Goal: Task Accomplishment & Management: Manage account settings

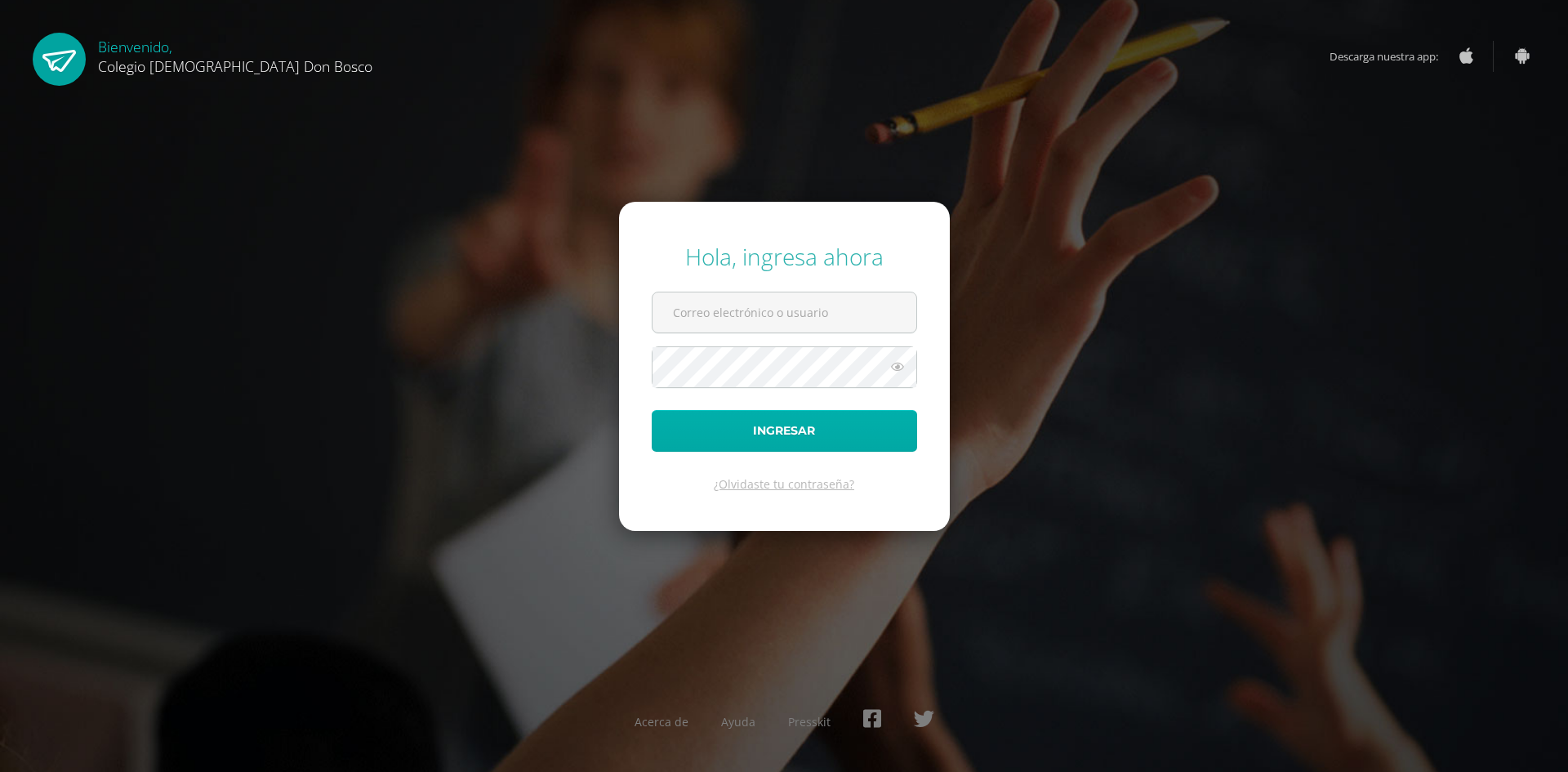
type input "y_mayen@donbosco.edu.gt"
click at [790, 436] on button "Ingresar" at bounding box center [784, 431] width 265 height 42
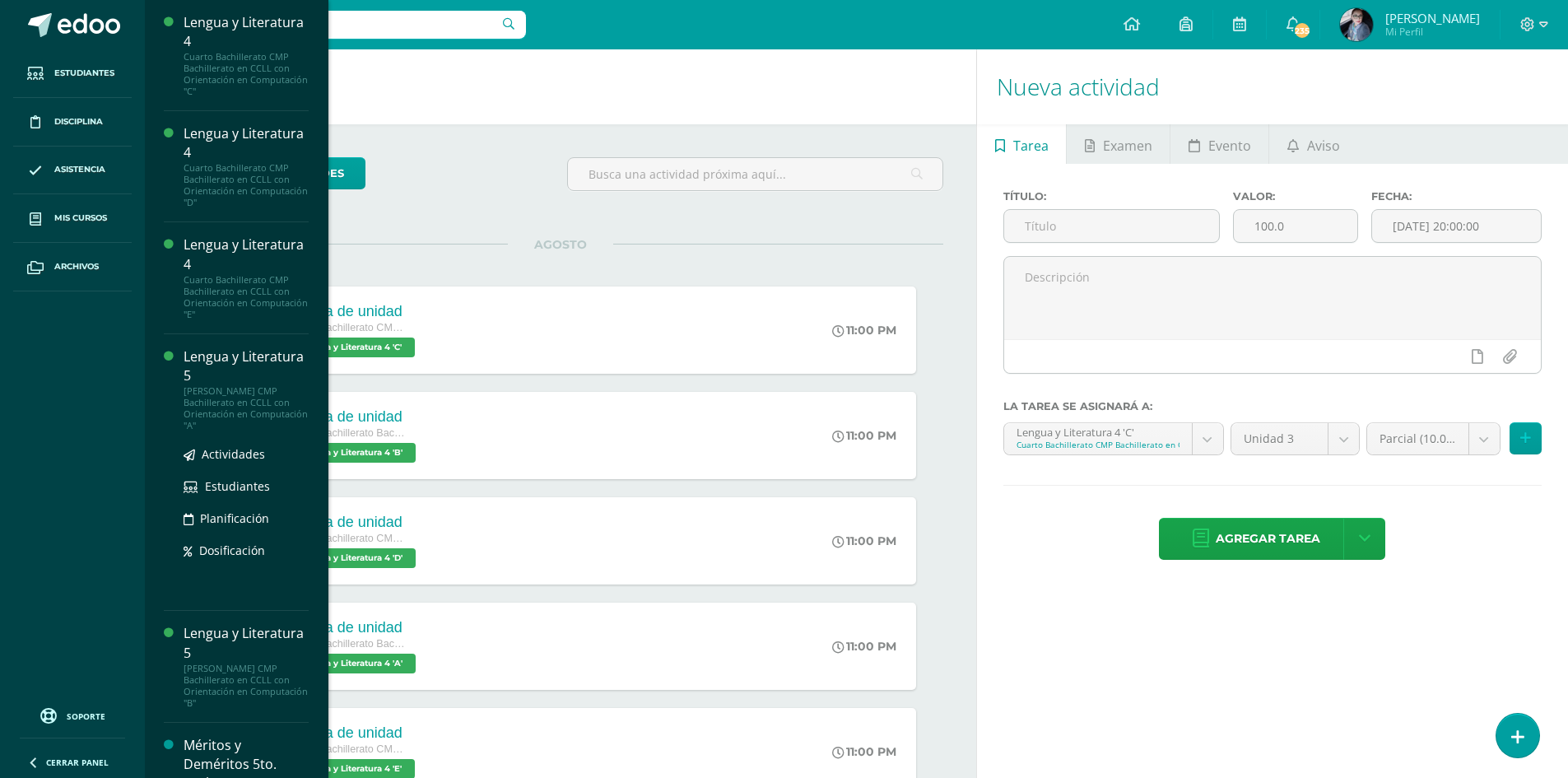
click at [232, 374] on div "Lengua y Literatura 5" at bounding box center [246, 365] width 125 height 38
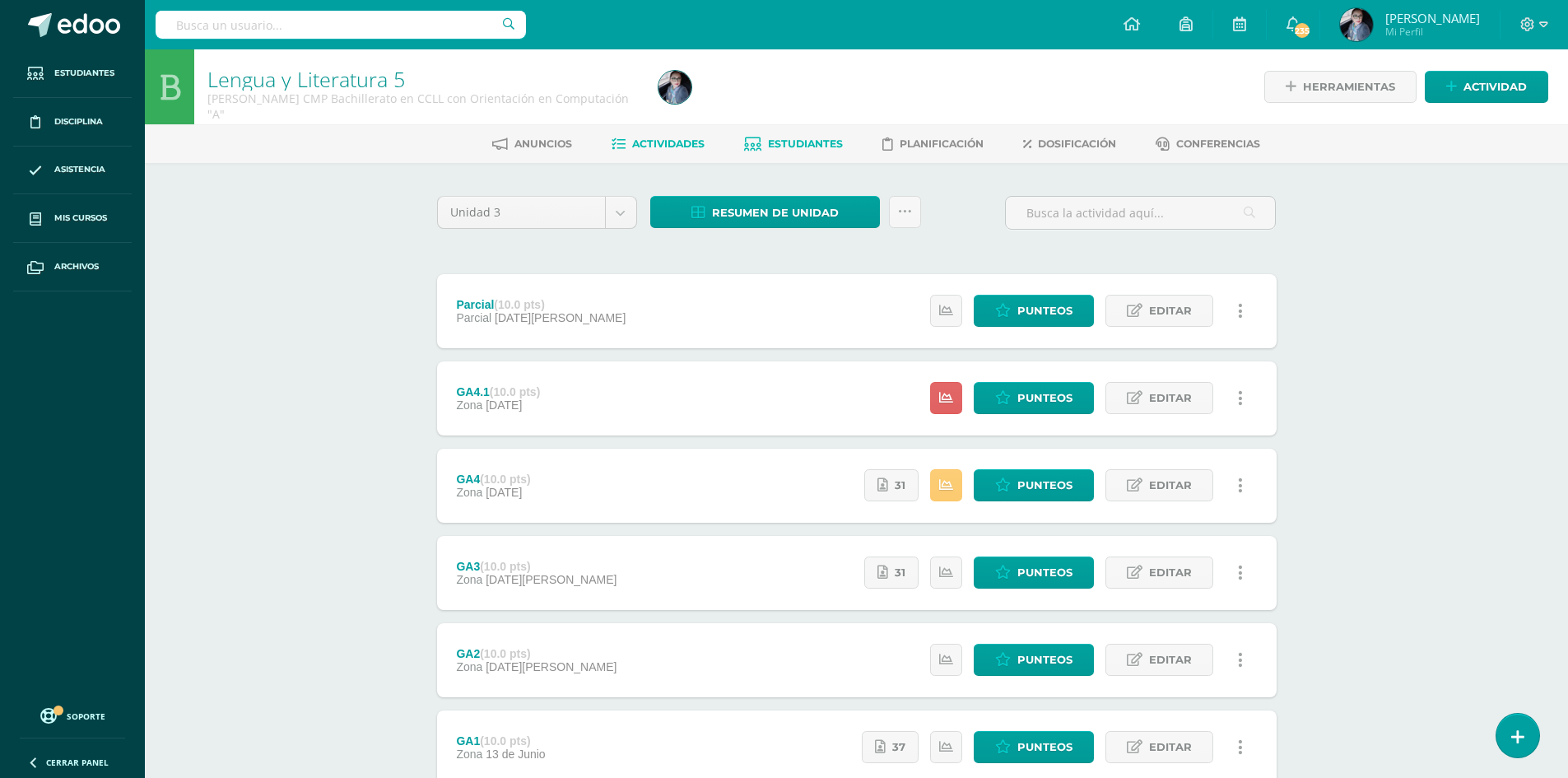
click at [798, 145] on span "Estudiantes" at bounding box center [805, 144] width 74 height 12
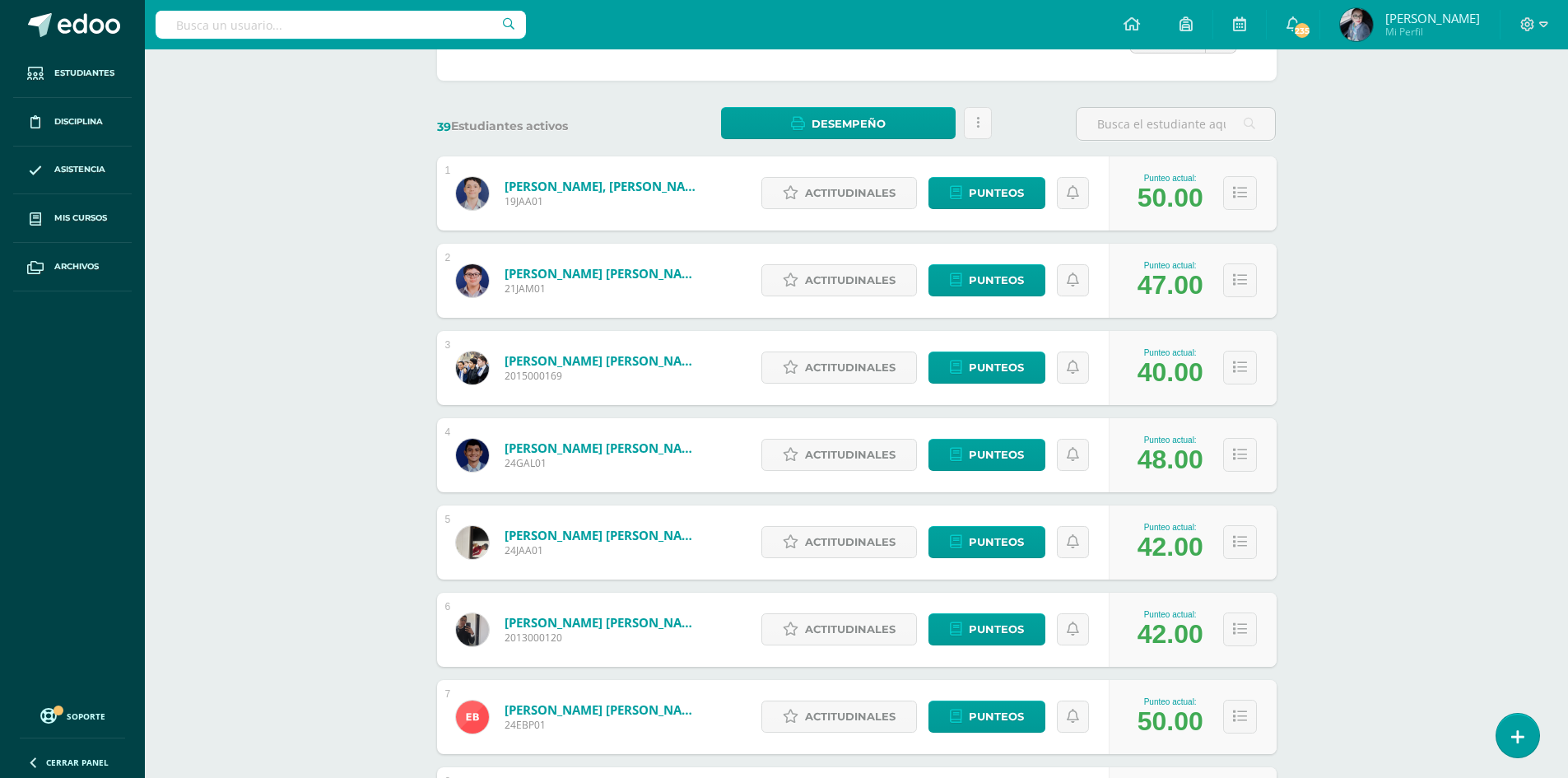
scroll to position [198, 0]
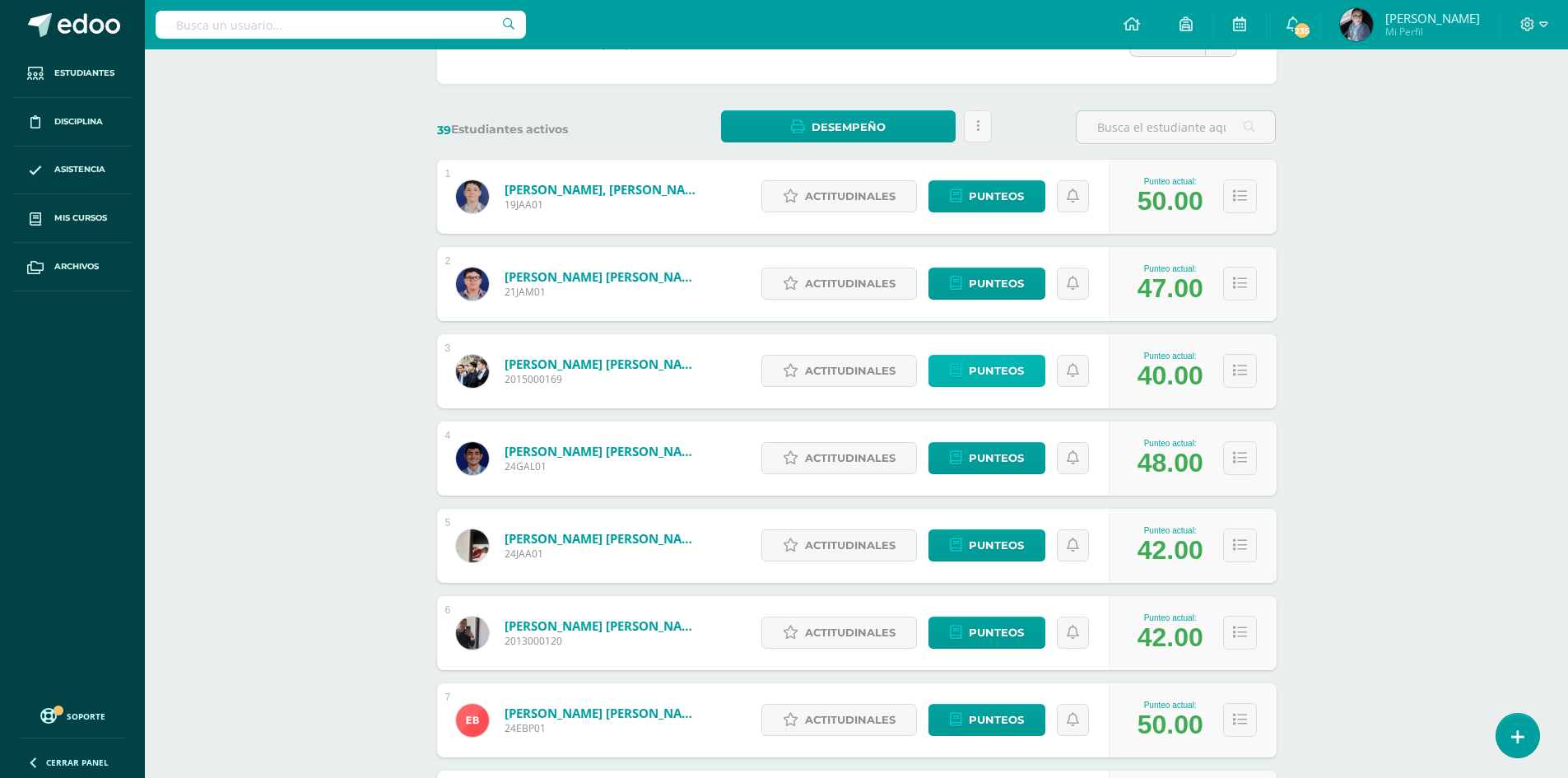
click at [972, 370] on span "Punteos" at bounding box center [996, 371] width 55 height 31
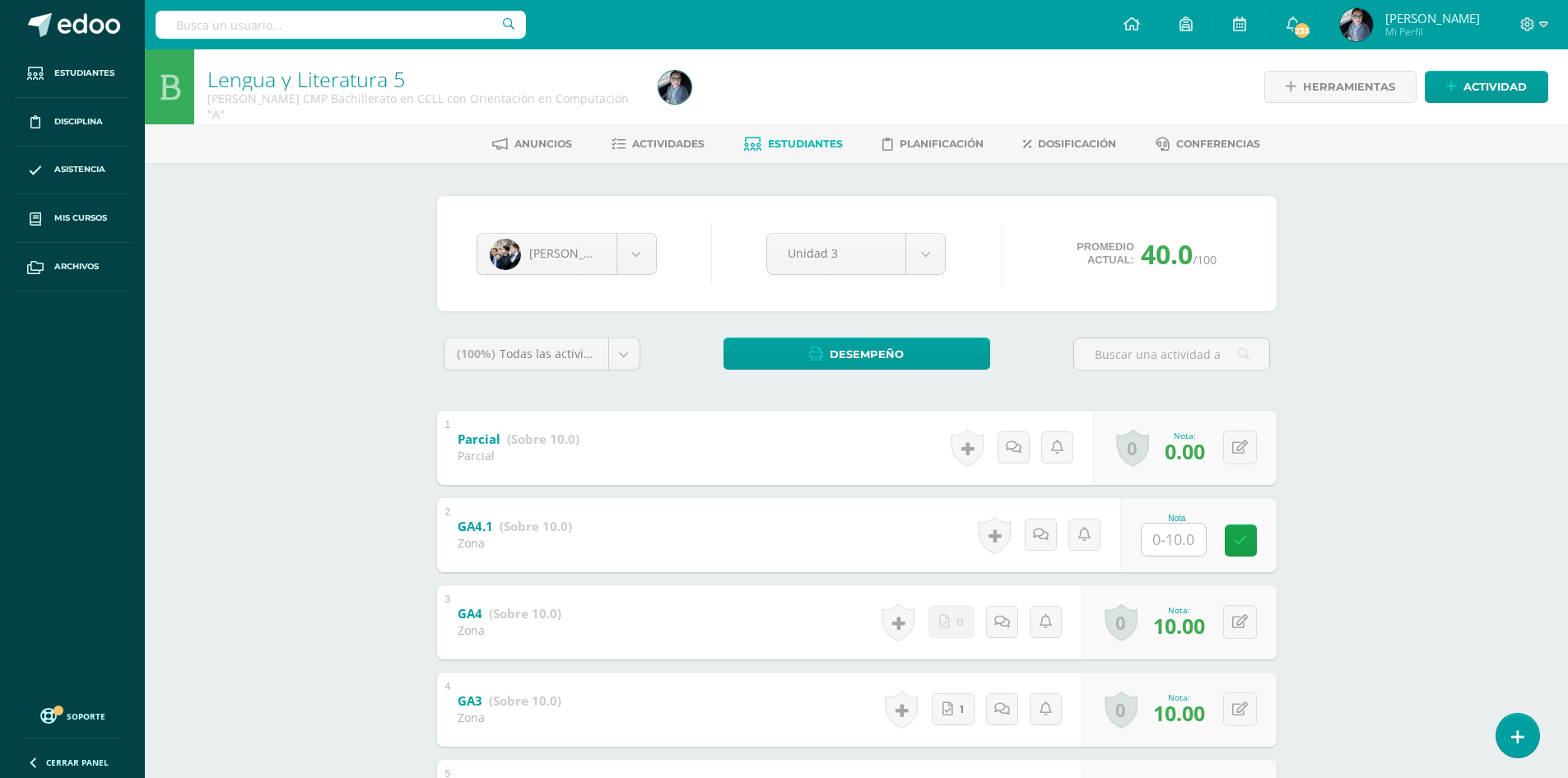
scroll to position [82, 0]
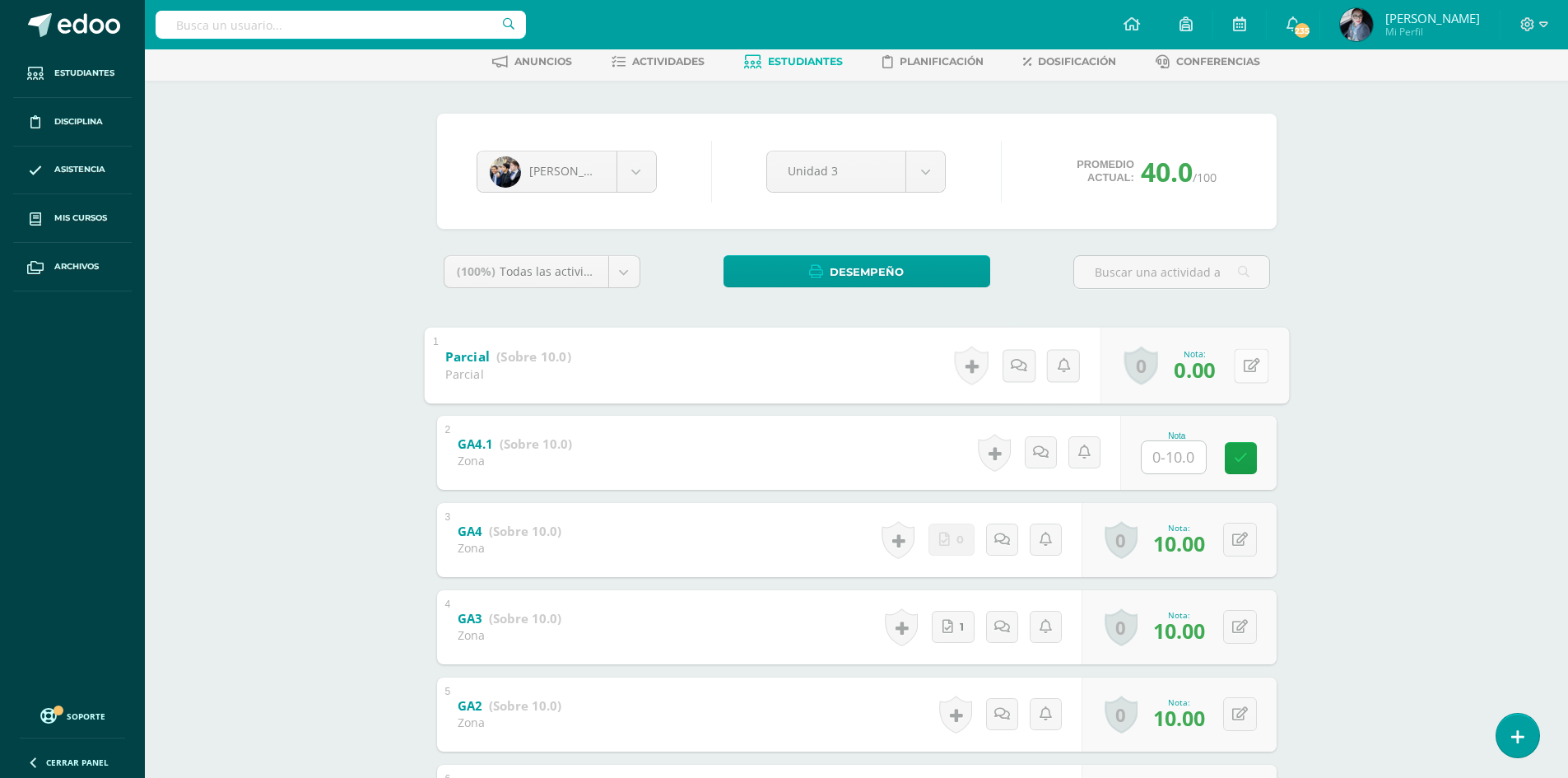
click at [1231, 371] on div "0 Logros Logros obtenidos Aún no hay logros agregados Nota: 0.00" at bounding box center [1193, 364] width 188 height 76
click at [1248, 364] on icon at bounding box center [1251, 365] width 17 height 14
type input "8"
click at [1198, 374] on link at bounding box center [1207, 371] width 33 height 33
click at [647, 175] on body "Estudiantes Disciplina Asistencia Mis cursos Archivos Soporte Centro de ayuda Ú…" at bounding box center [784, 433] width 1568 height 1030
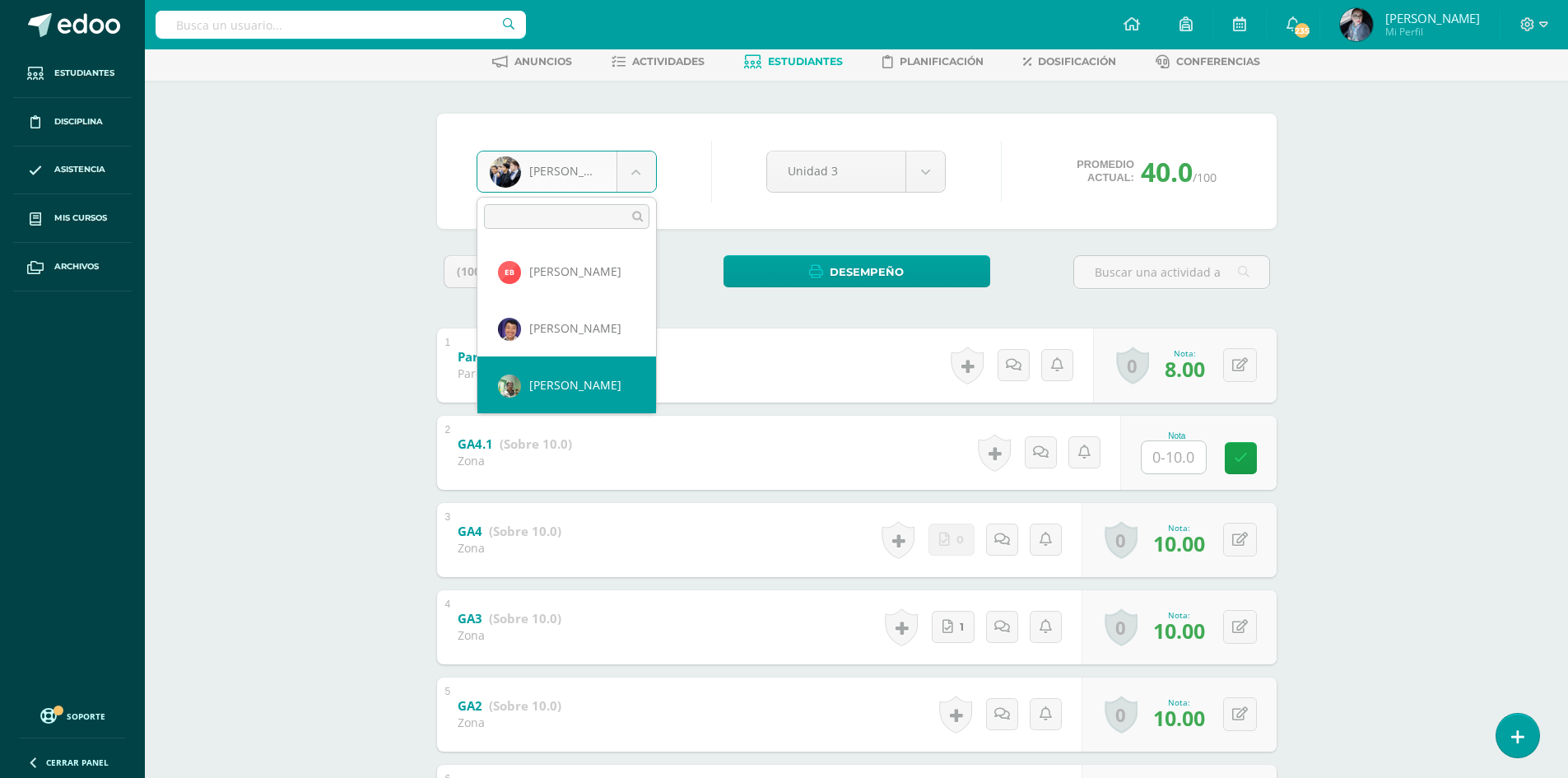
scroll to position [422, 0]
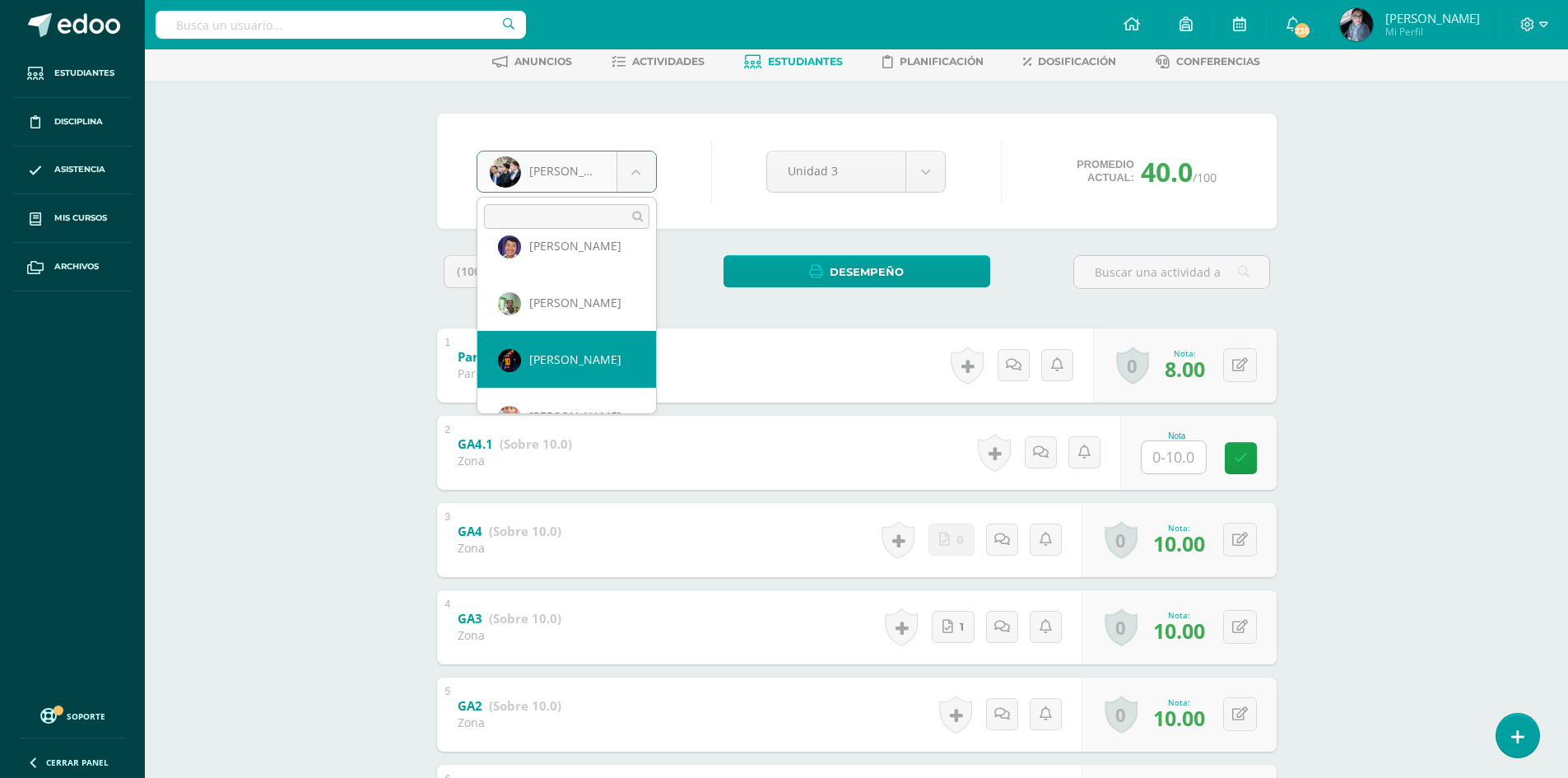
select select "806"
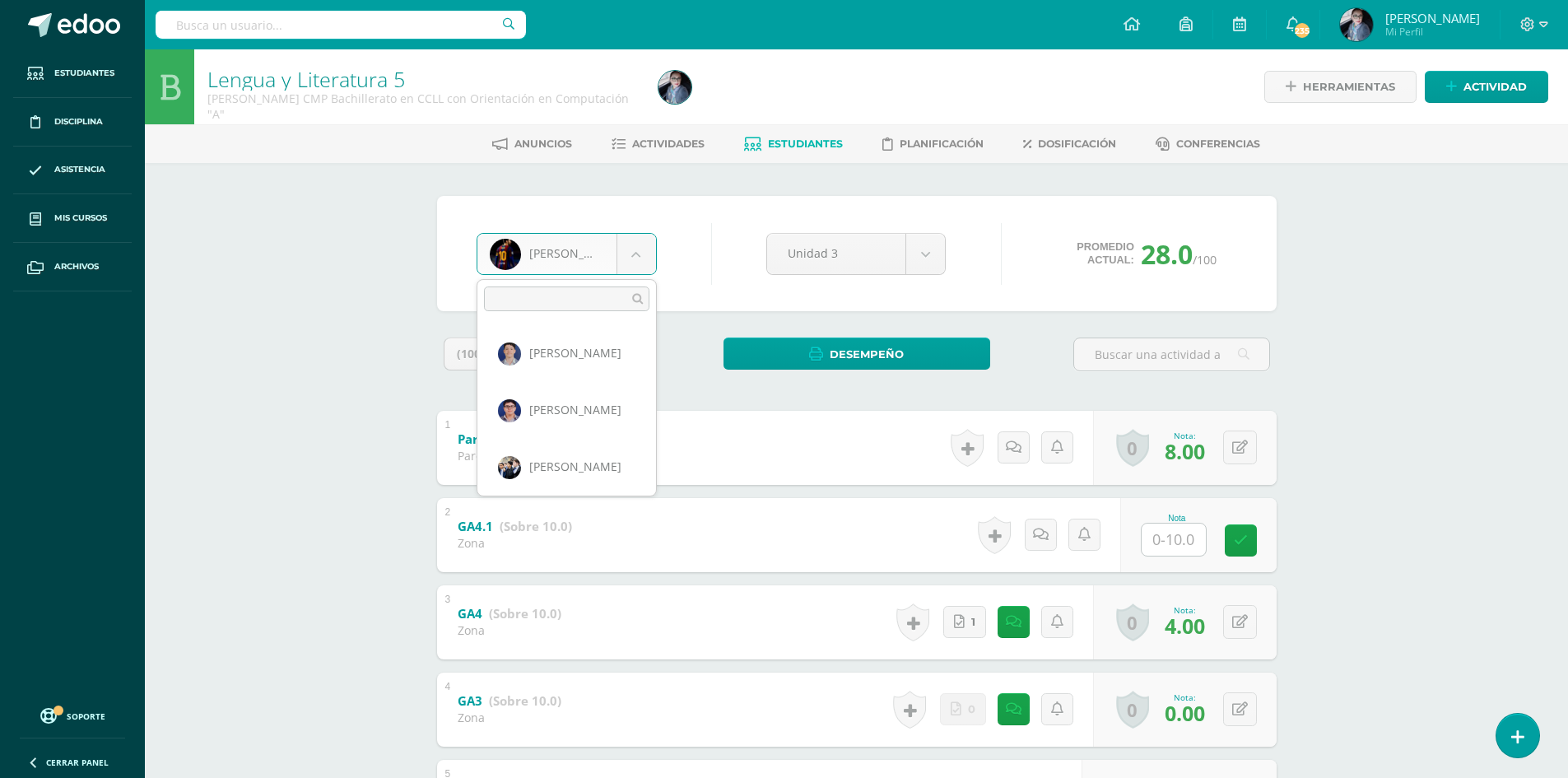
click at [632, 268] on body "Estudiantes Disciplina Asistencia Mis cursos Archivos Soporte Centro de ayuda Ú…" at bounding box center [784, 515] width 1568 height 1030
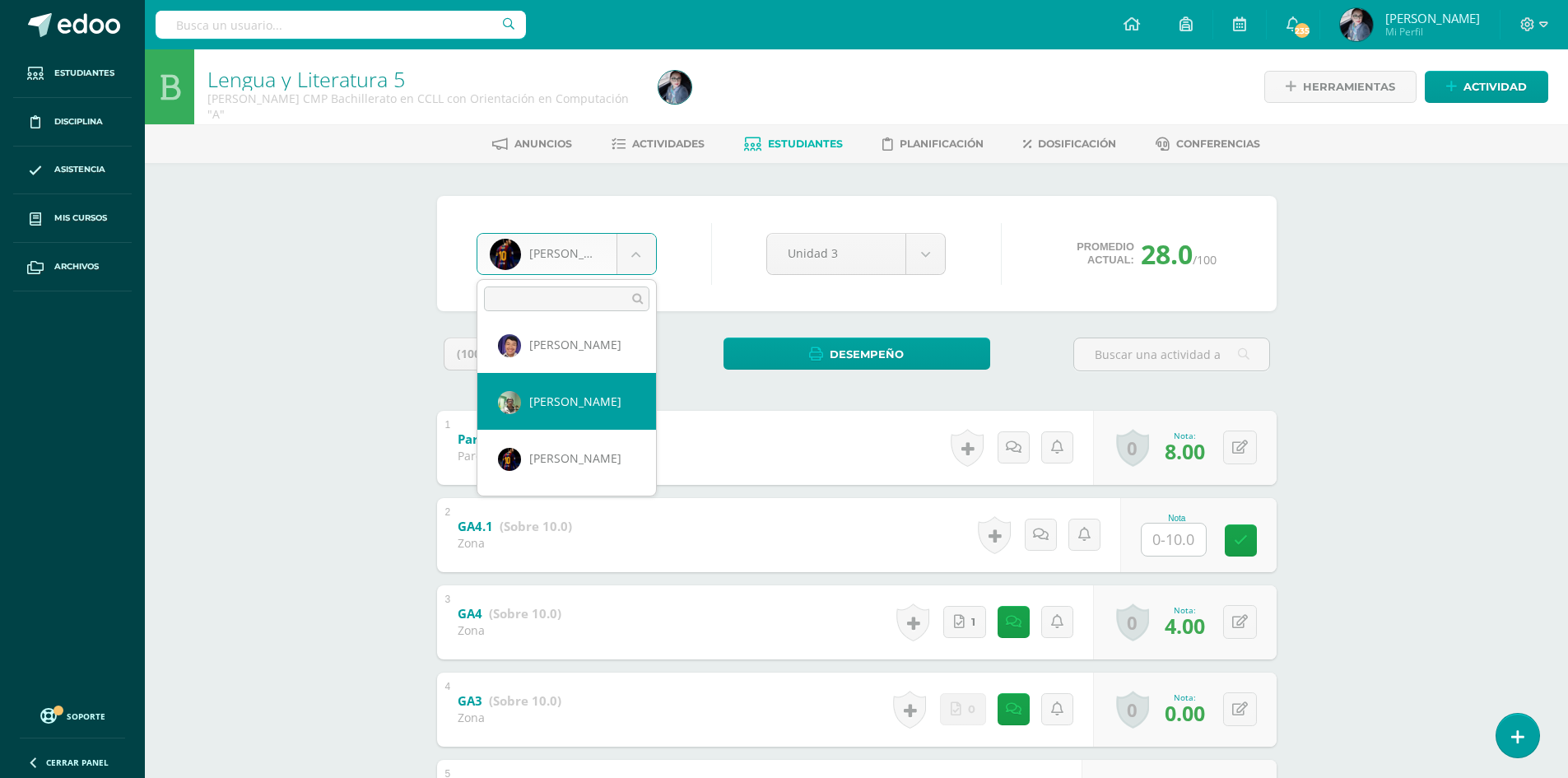
scroll to position [347, 0]
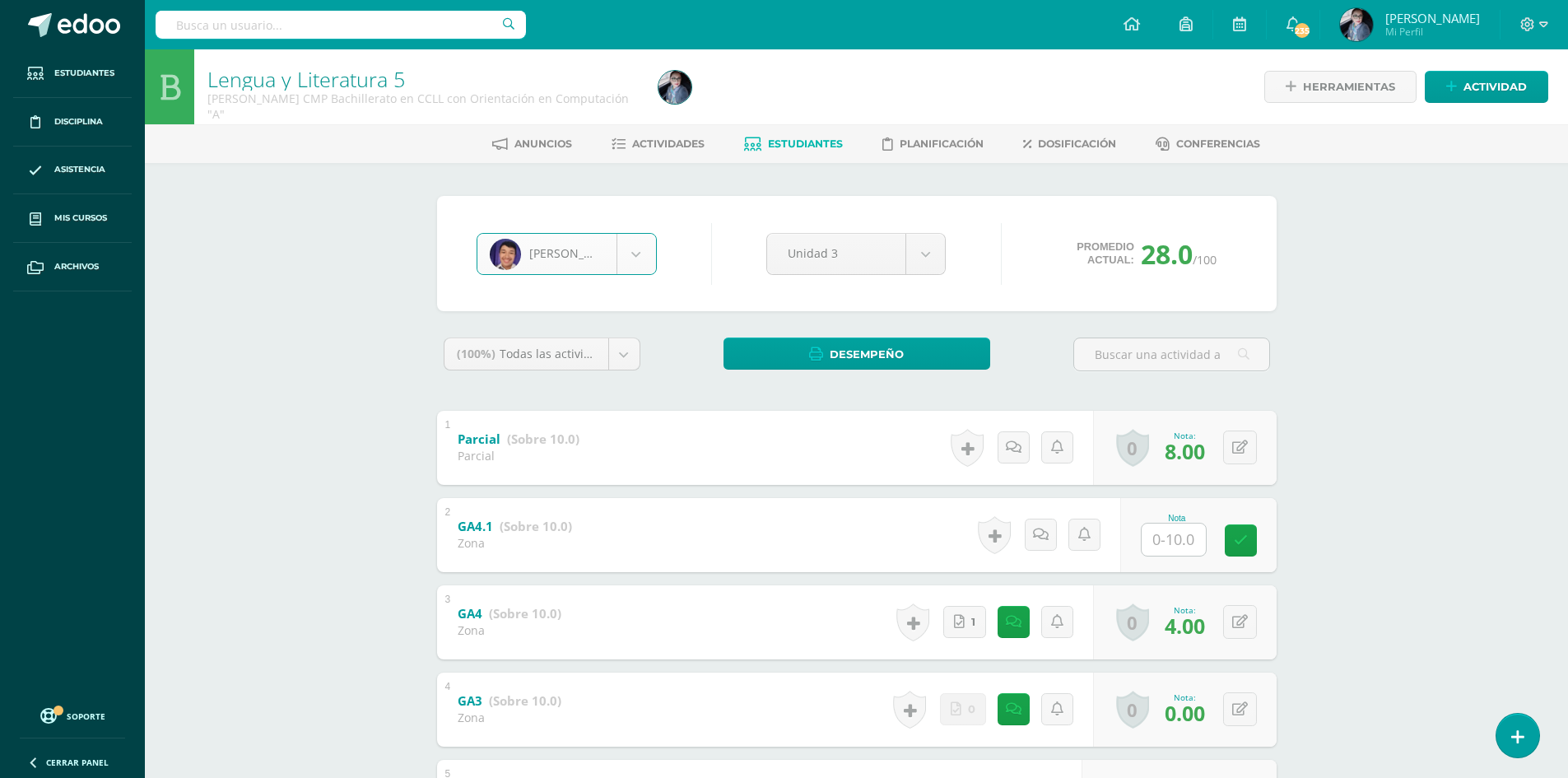
select select "737"
click at [630, 258] on body "Estudiantes Disciplina Asistencia Mis cursos Archivos Soporte Centro de ayuda Ú…" at bounding box center [784, 515] width 1568 height 1030
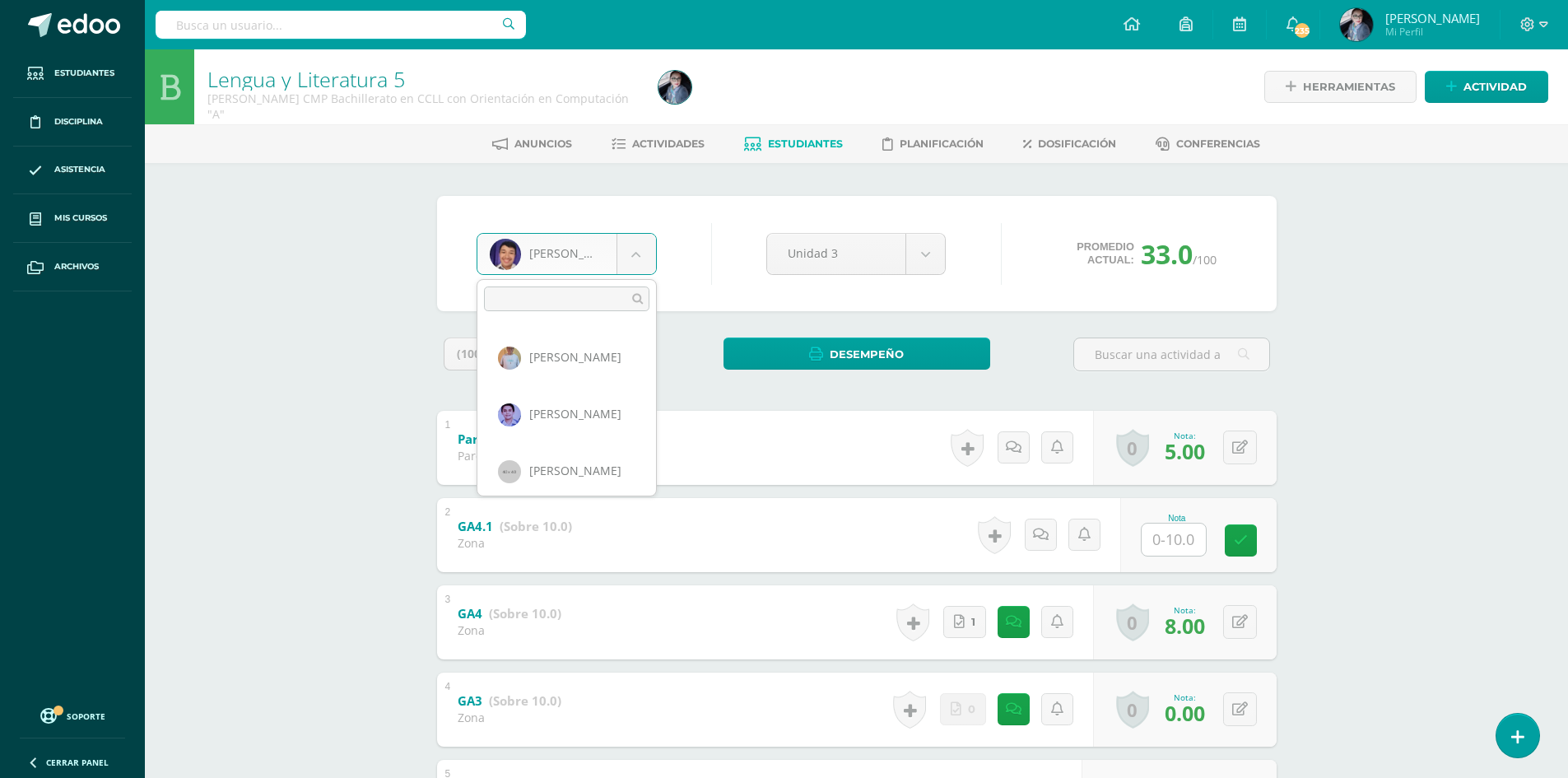
scroll to position [1271, 0]
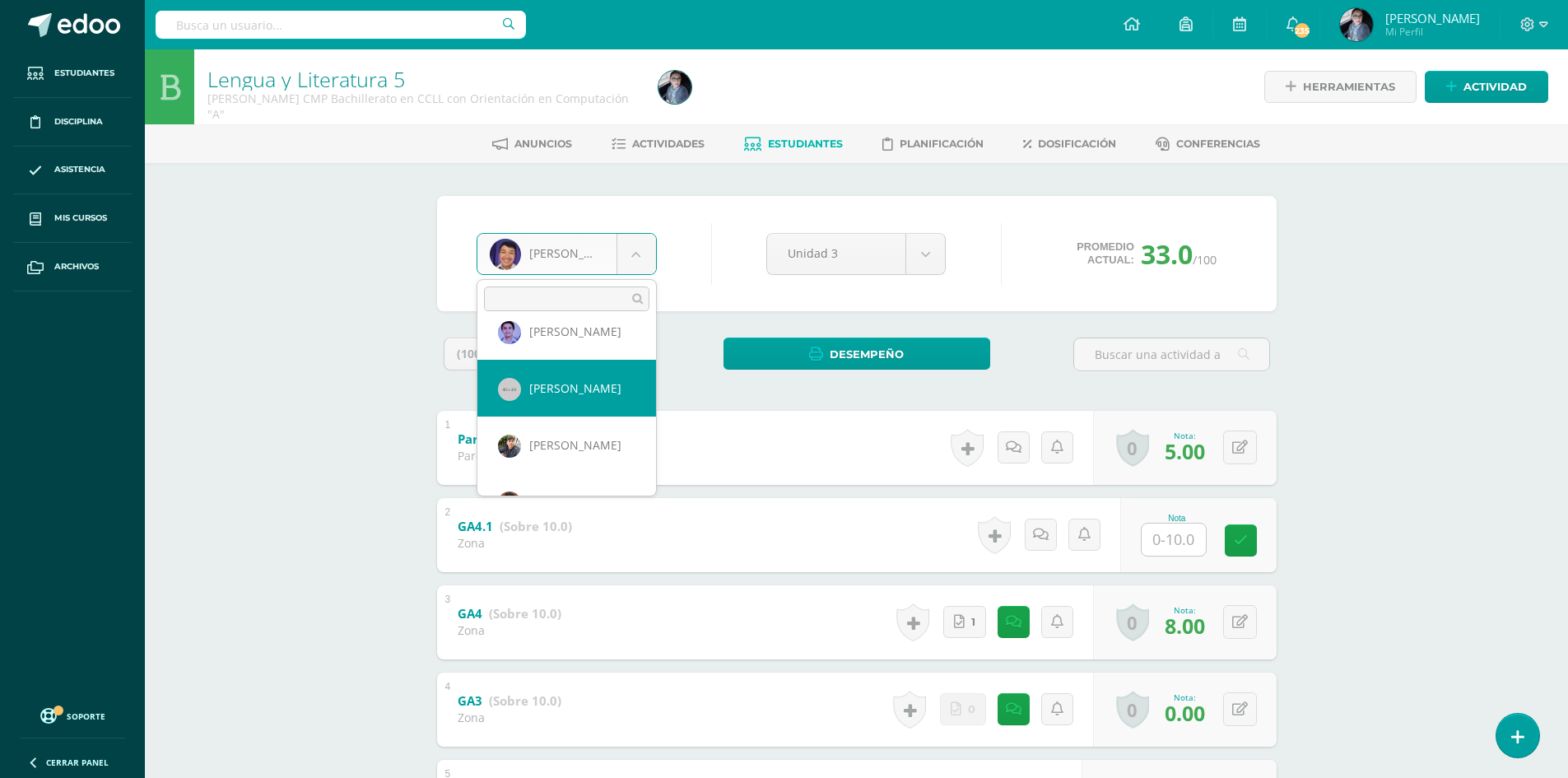
select select "884"
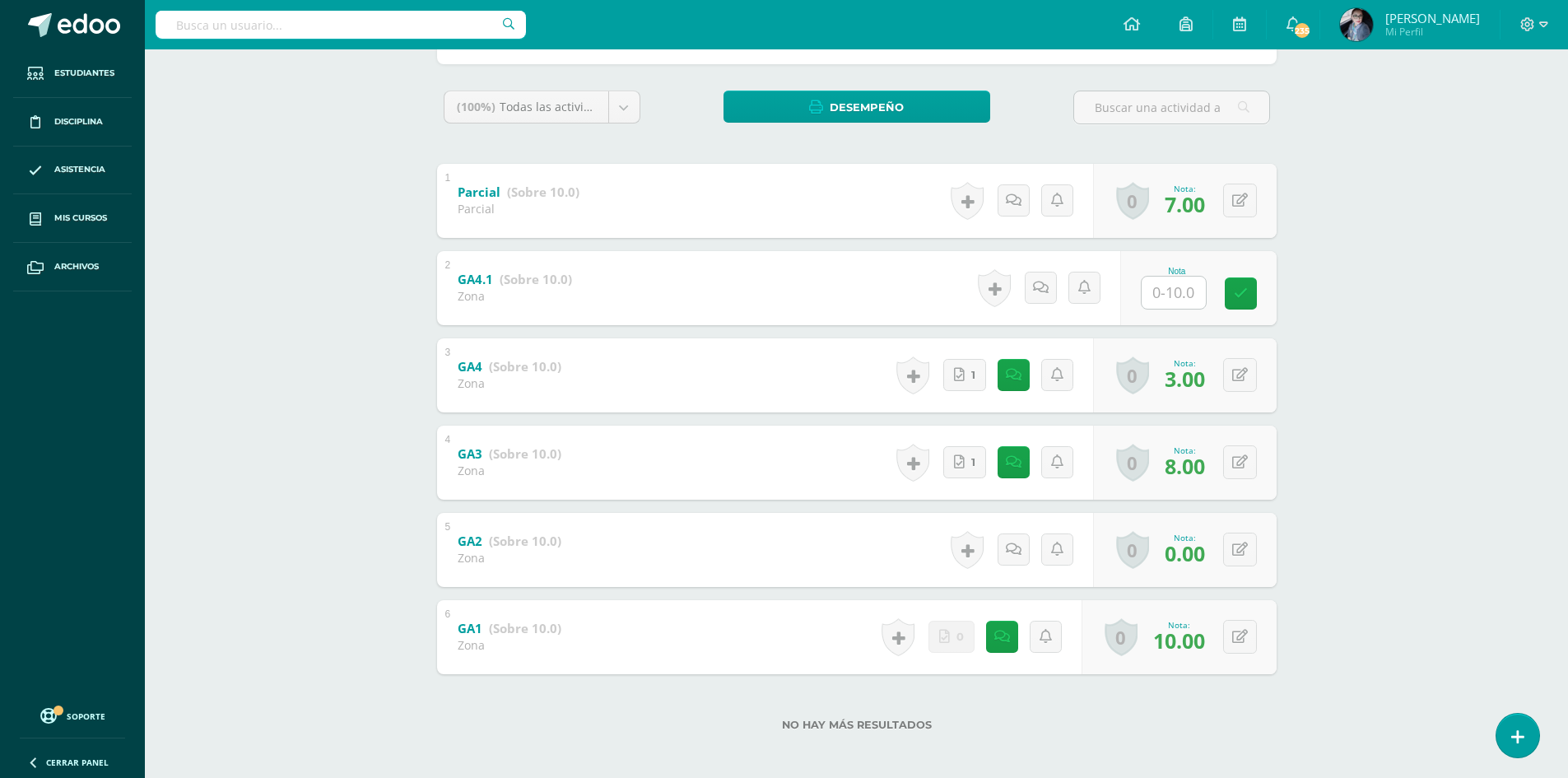
scroll to position [252, 0]
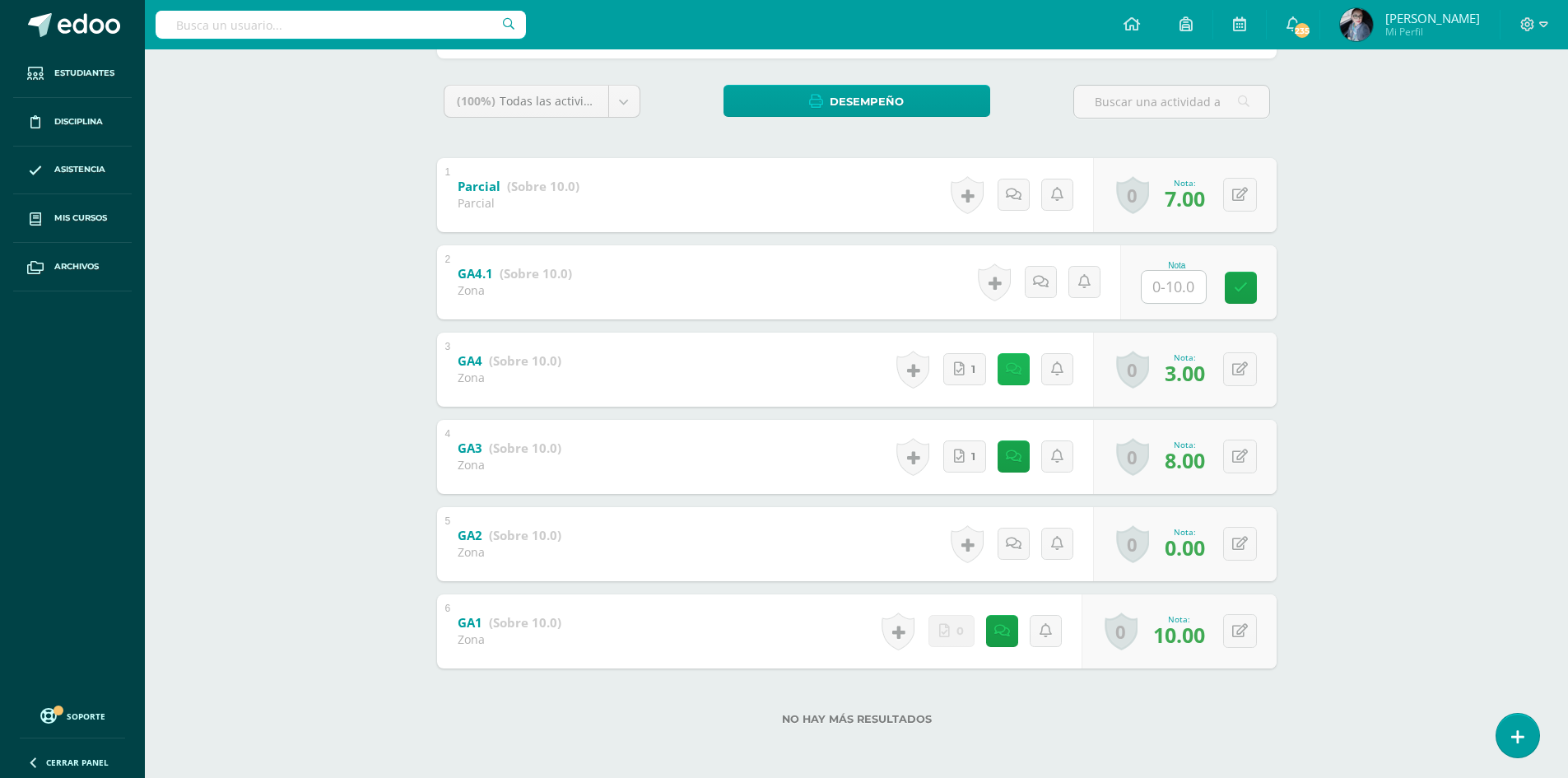
click at [1000, 382] on link at bounding box center [1014, 369] width 32 height 32
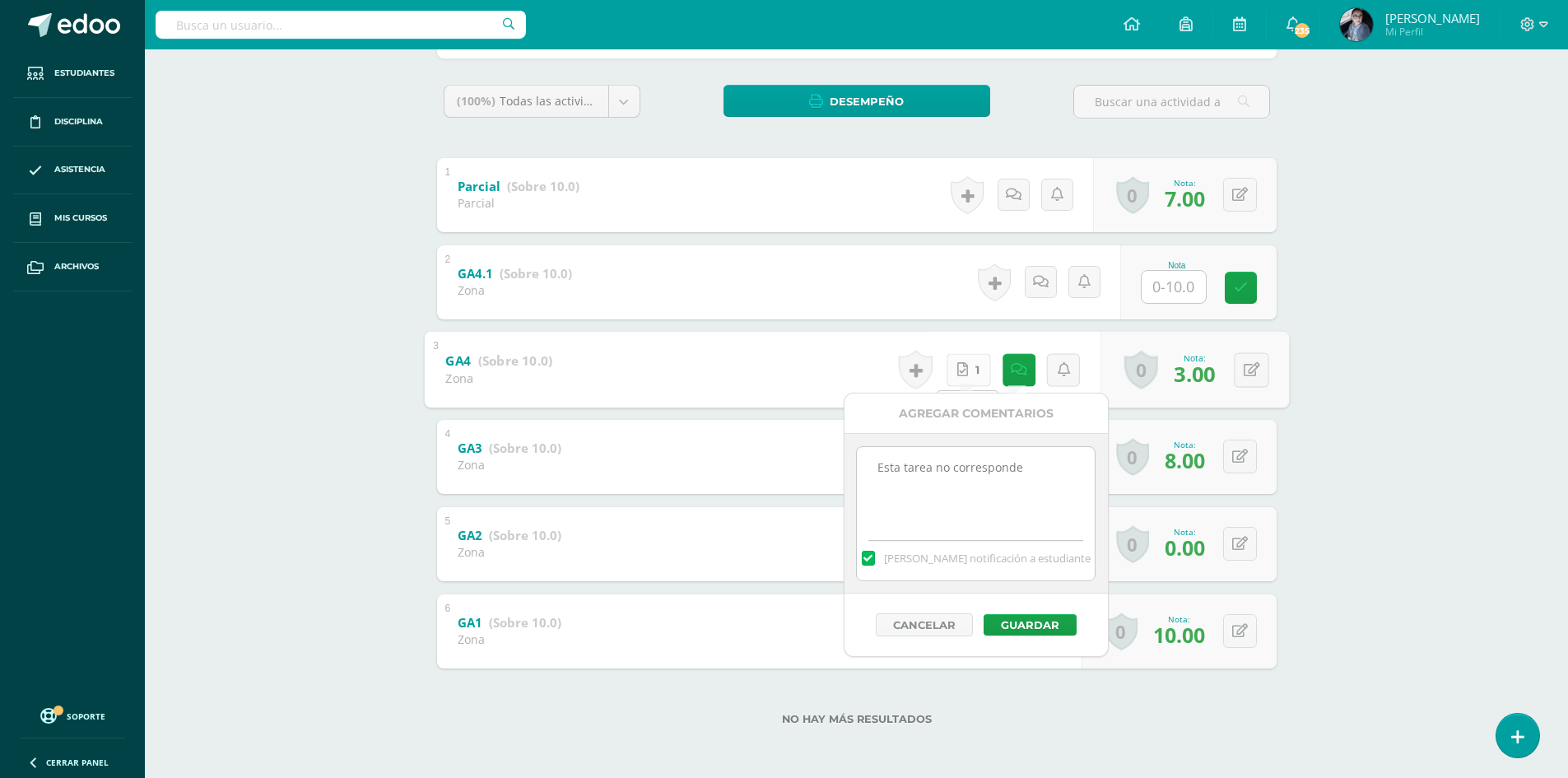
click at [967, 378] on link "1" at bounding box center [967, 370] width 45 height 33
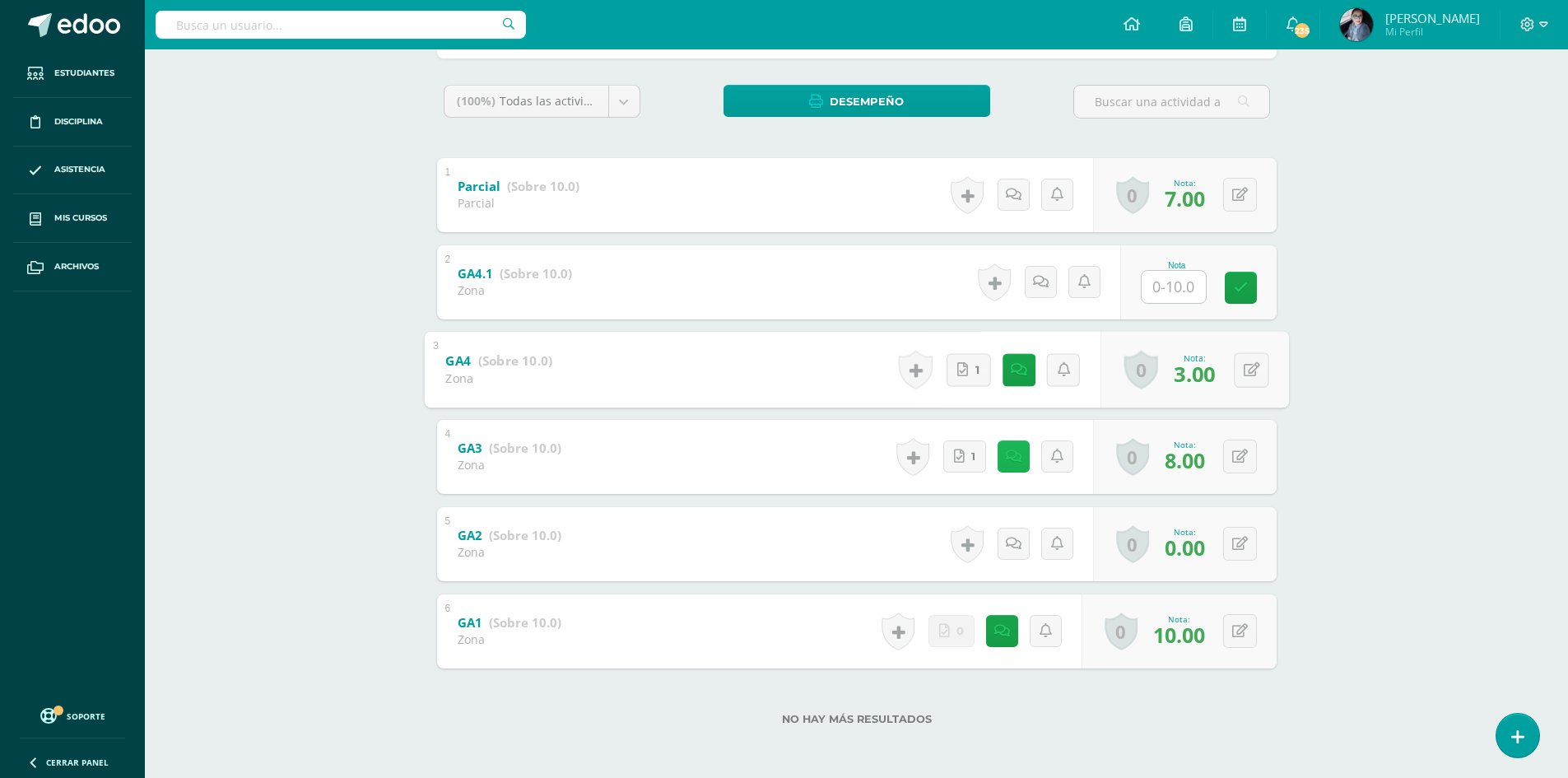
click at [1014, 463] on icon at bounding box center [1014, 456] width 16 height 14
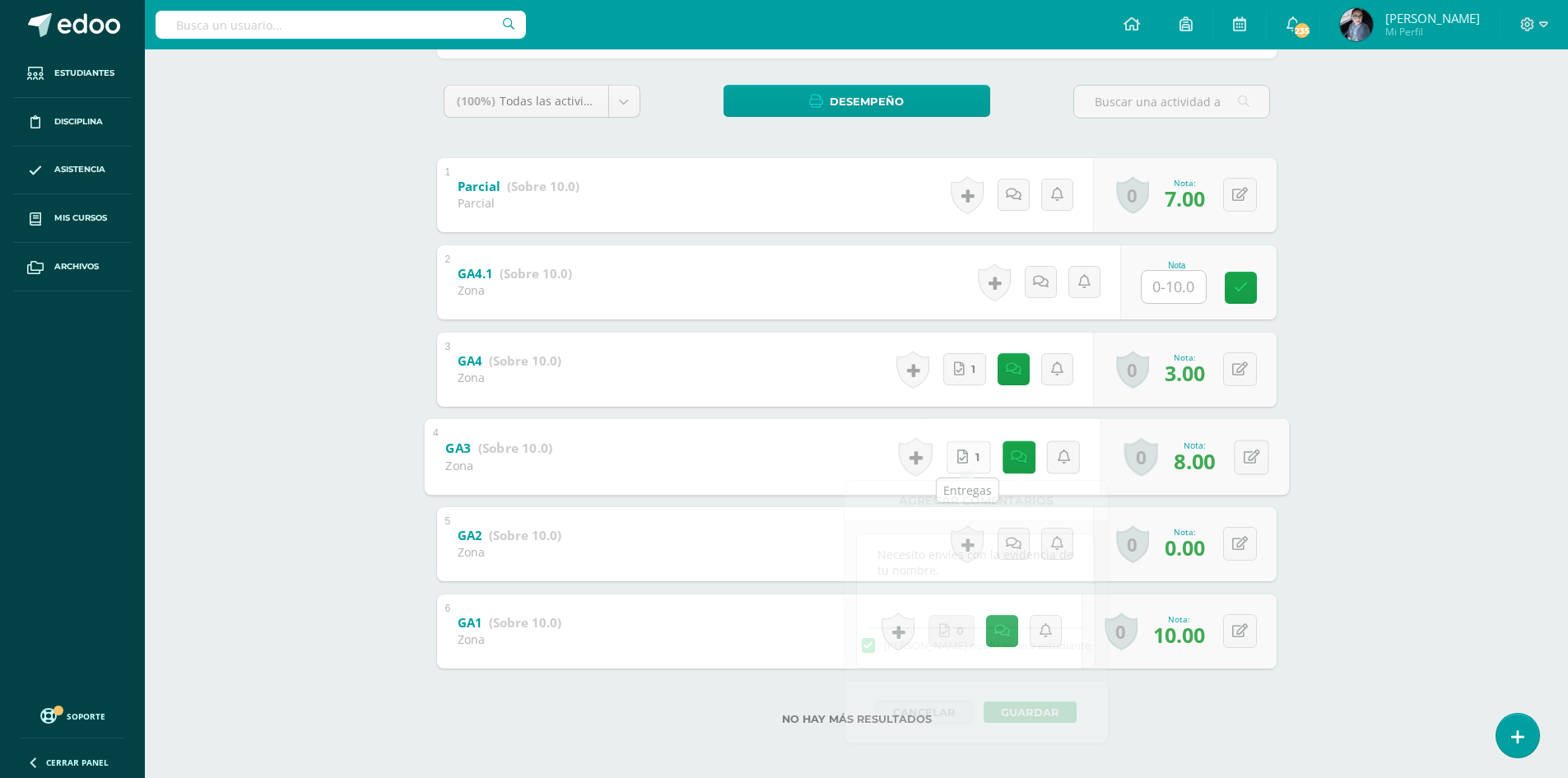
click at [975, 458] on span "1" at bounding box center [976, 457] width 4 height 32
click at [1246, 456] on icon at bounding box center [1251, 456] width 17 height 14
type input "10"
click at [1205, 463] on icon at bounding box center [1207, 463] width 15 height 14
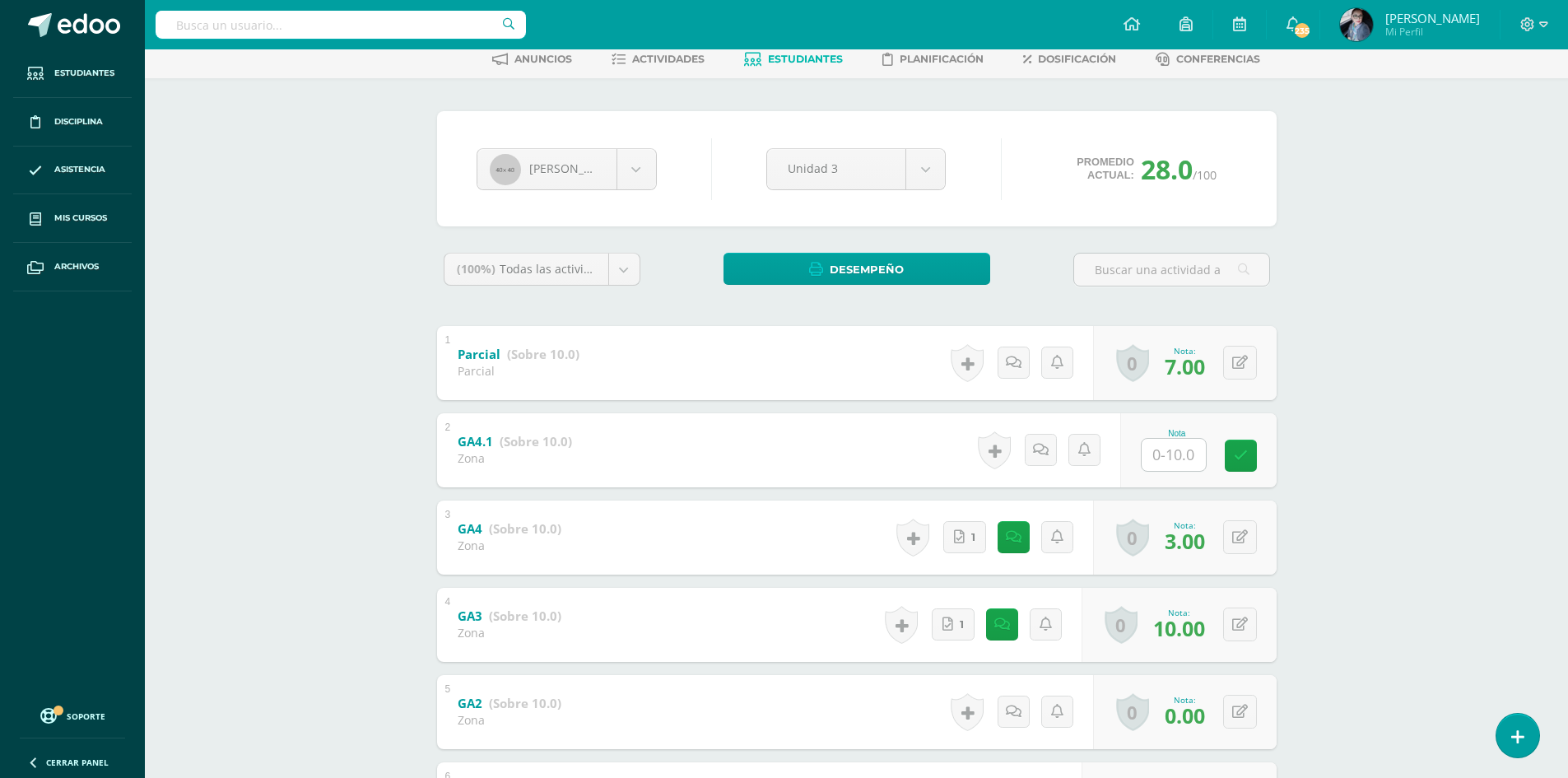
scroll to position [0, 0]
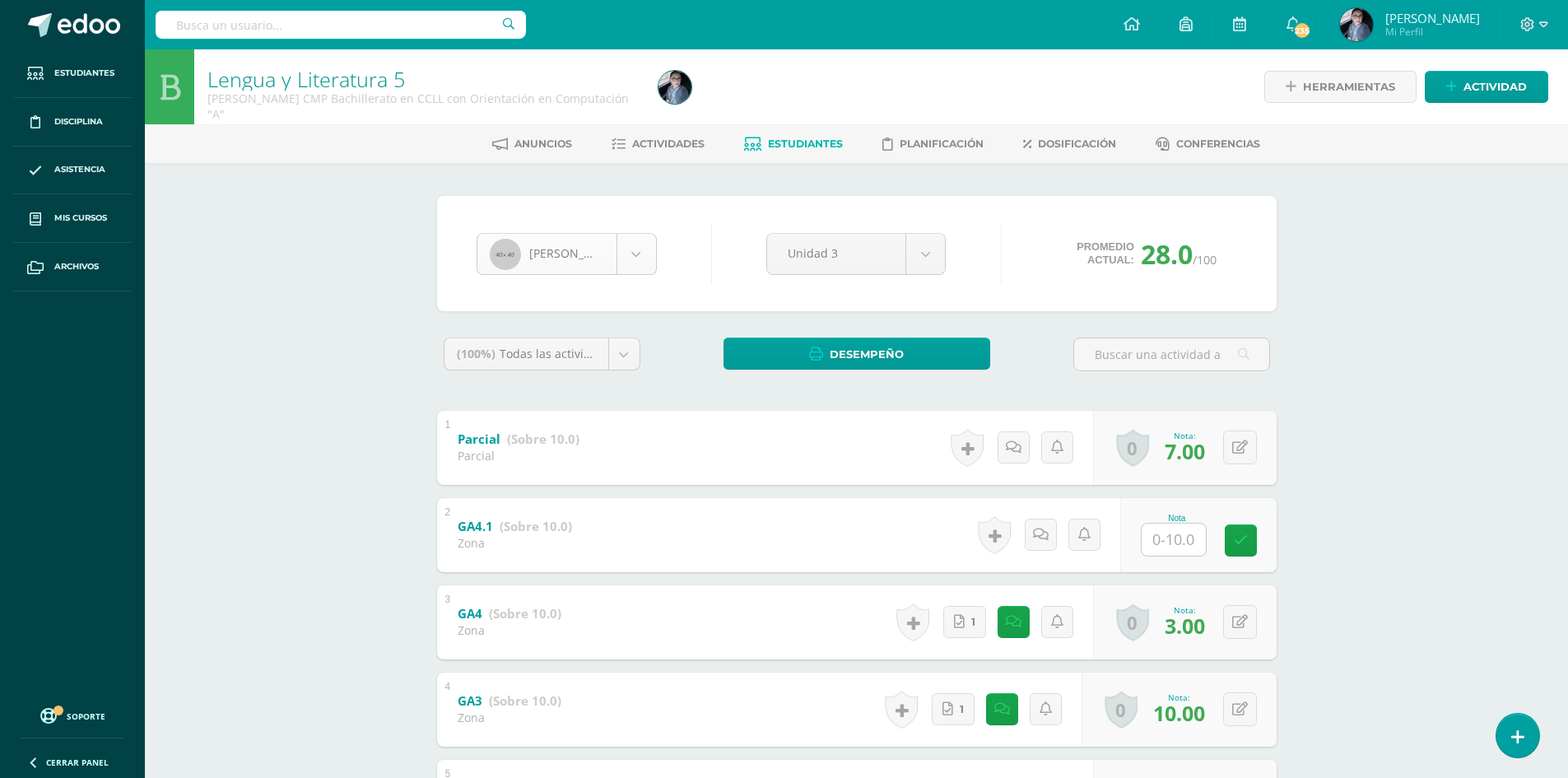
click at [639, 264] on body "Estudiantes Disciplina Asistencia Mis cursos Archivos Soporte Centro de ayuda Ú…" at bounding box center [784, 515] width 1568 height 1030
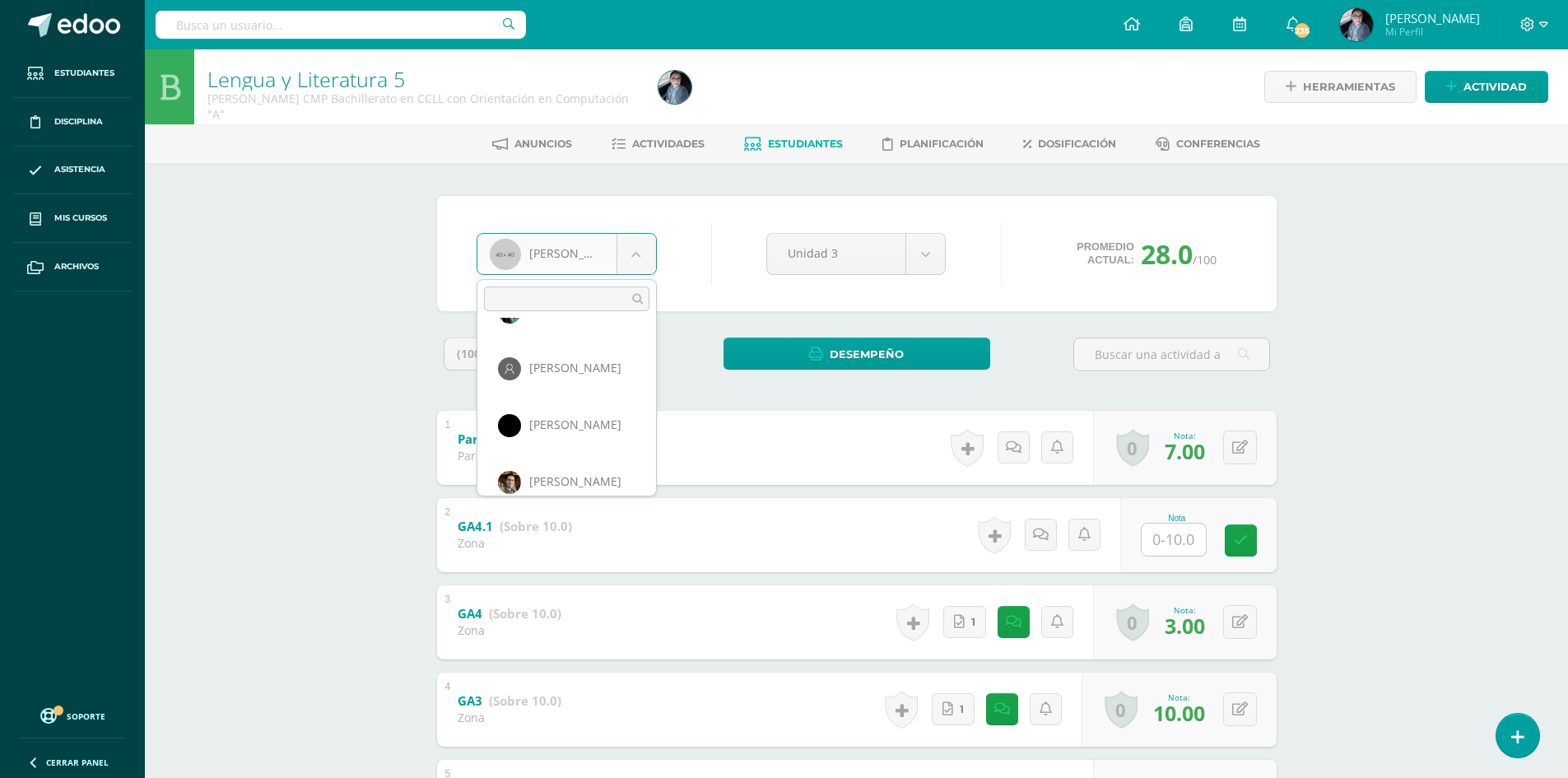
scroll to position [863, 0]
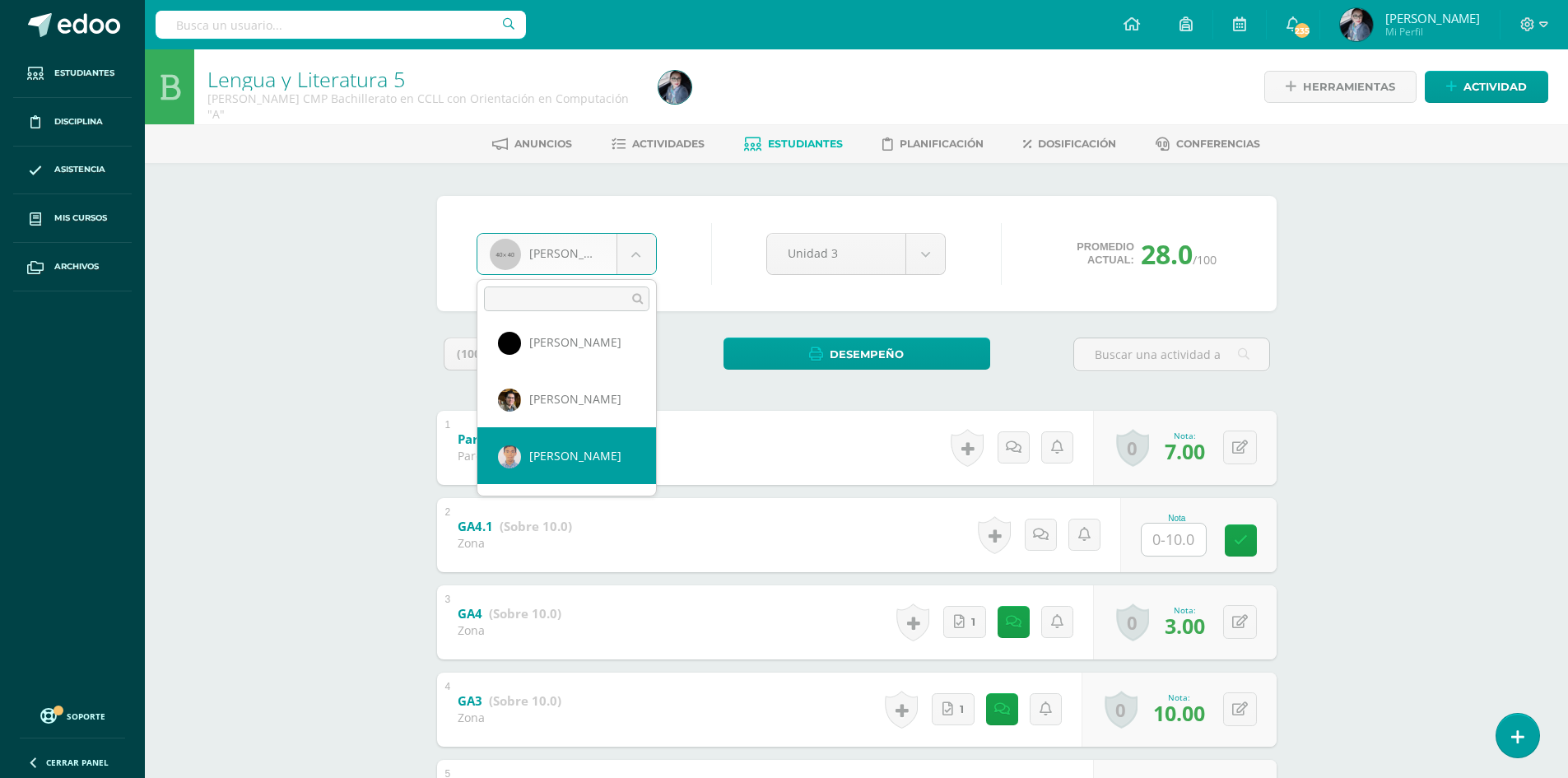
select select "1968"
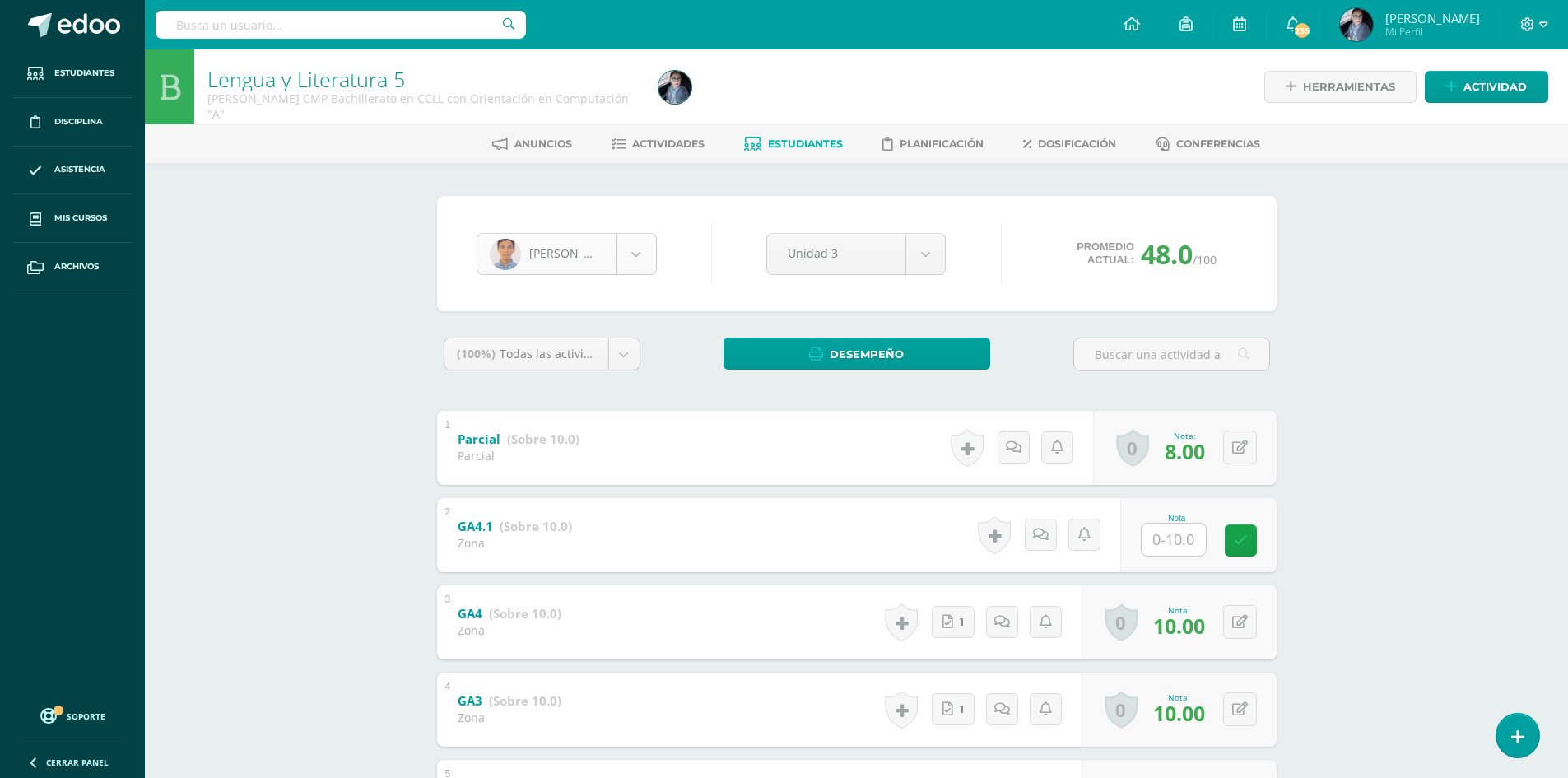
click at [633, 262] on body "Estudiantes Disciplina Asistencia Mis cursos Archivos Soporte Centro de ayuda Ú…" at bounding box center [784, 515] width 1568 height 1030
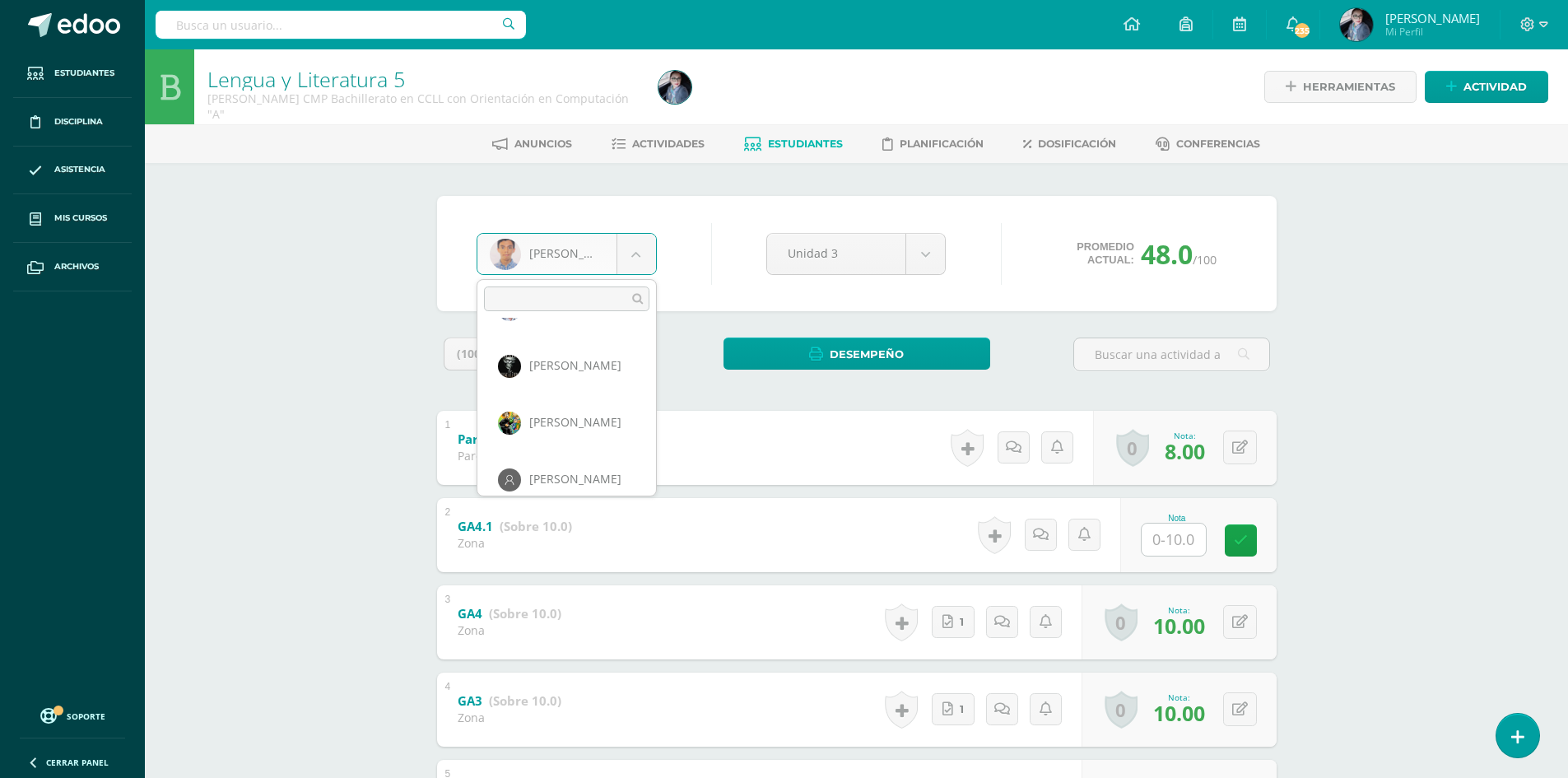
scroll to position [741, 0]
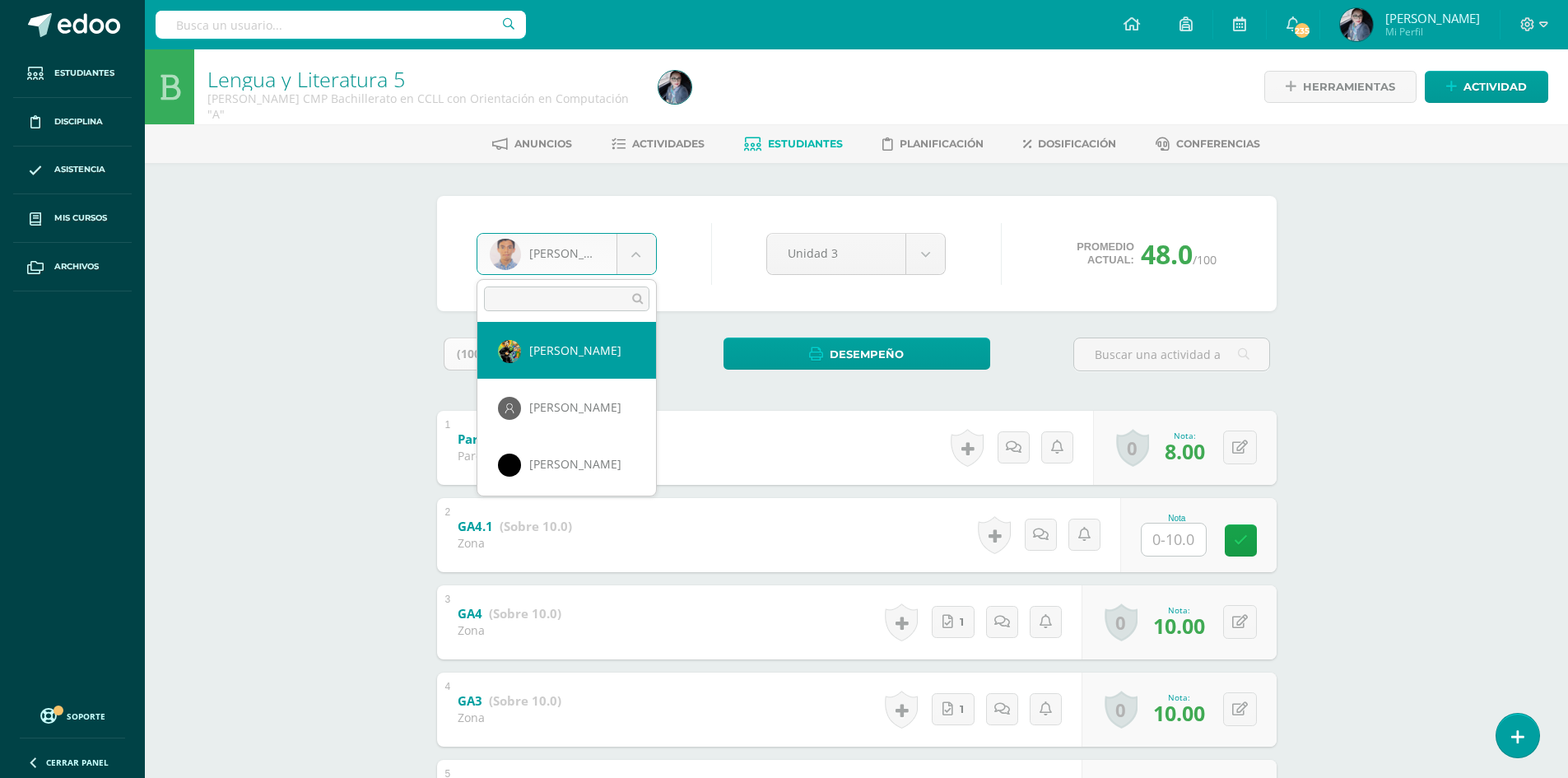
select select "741"
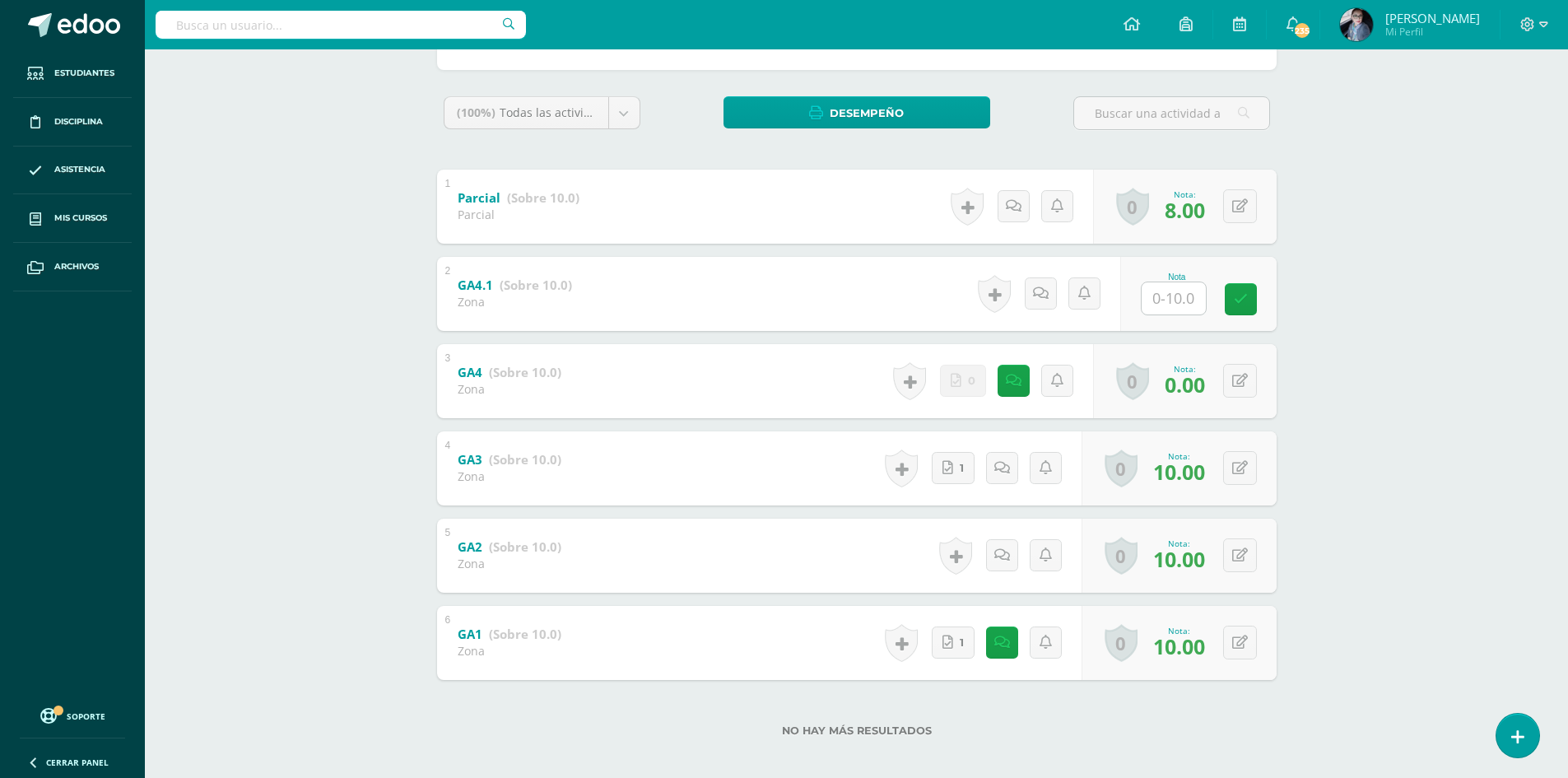
scroll to position [252, 0]
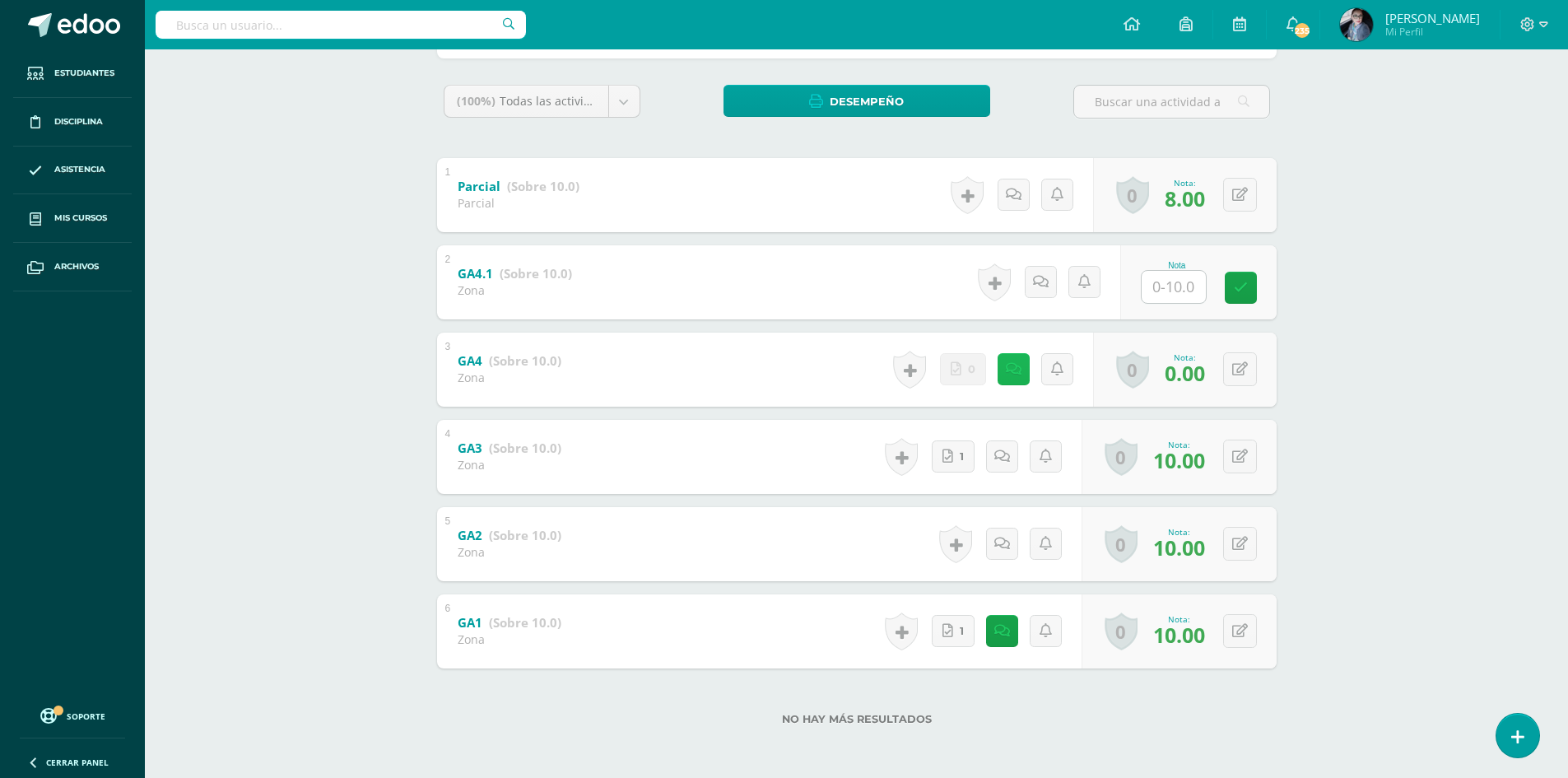
click at [1021, 379] on link at bounding box center [1014, 369] width 32 height 32
click at [1426, 330] on div "Lengua y Literatura 5 Quinto Bachillerato CMP Bachillerato en CCLL con Orientac…" at bounding box center [856, 287] width 1423 height 981
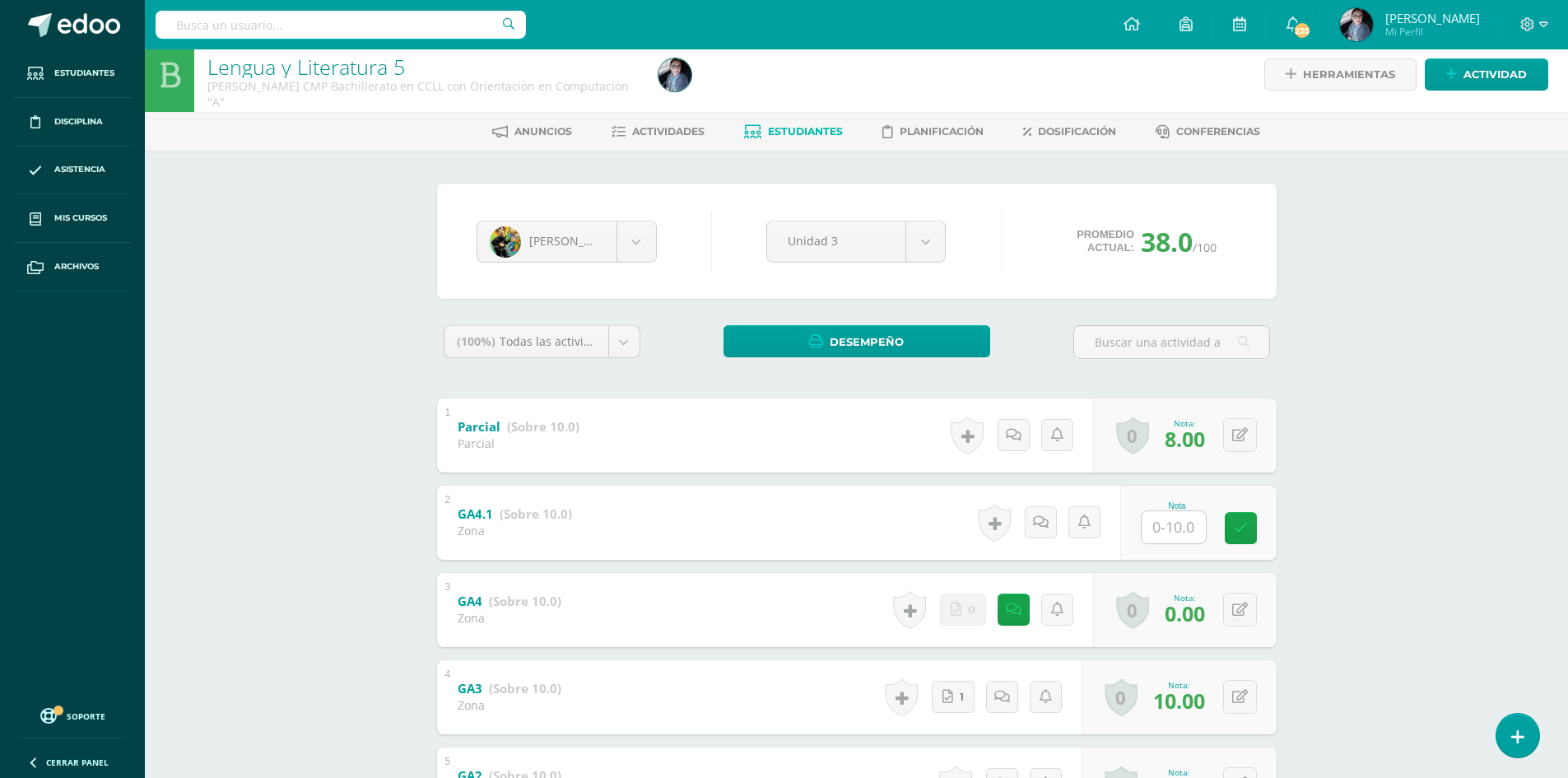
scroll to position [0, 0]
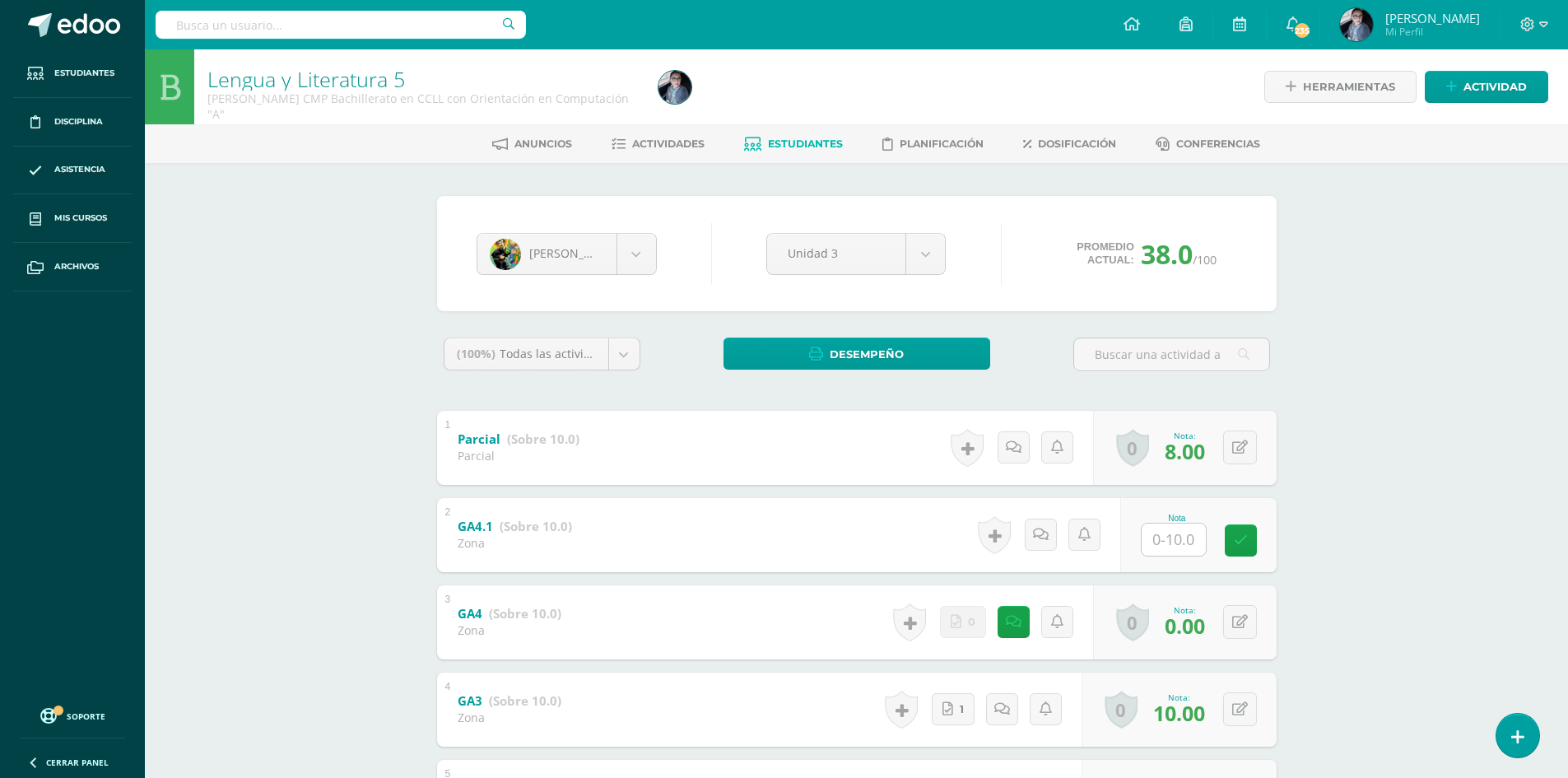
click at [813, 149] on span "Estudiantes" at bounding box center [805, 144] width 74 height 12
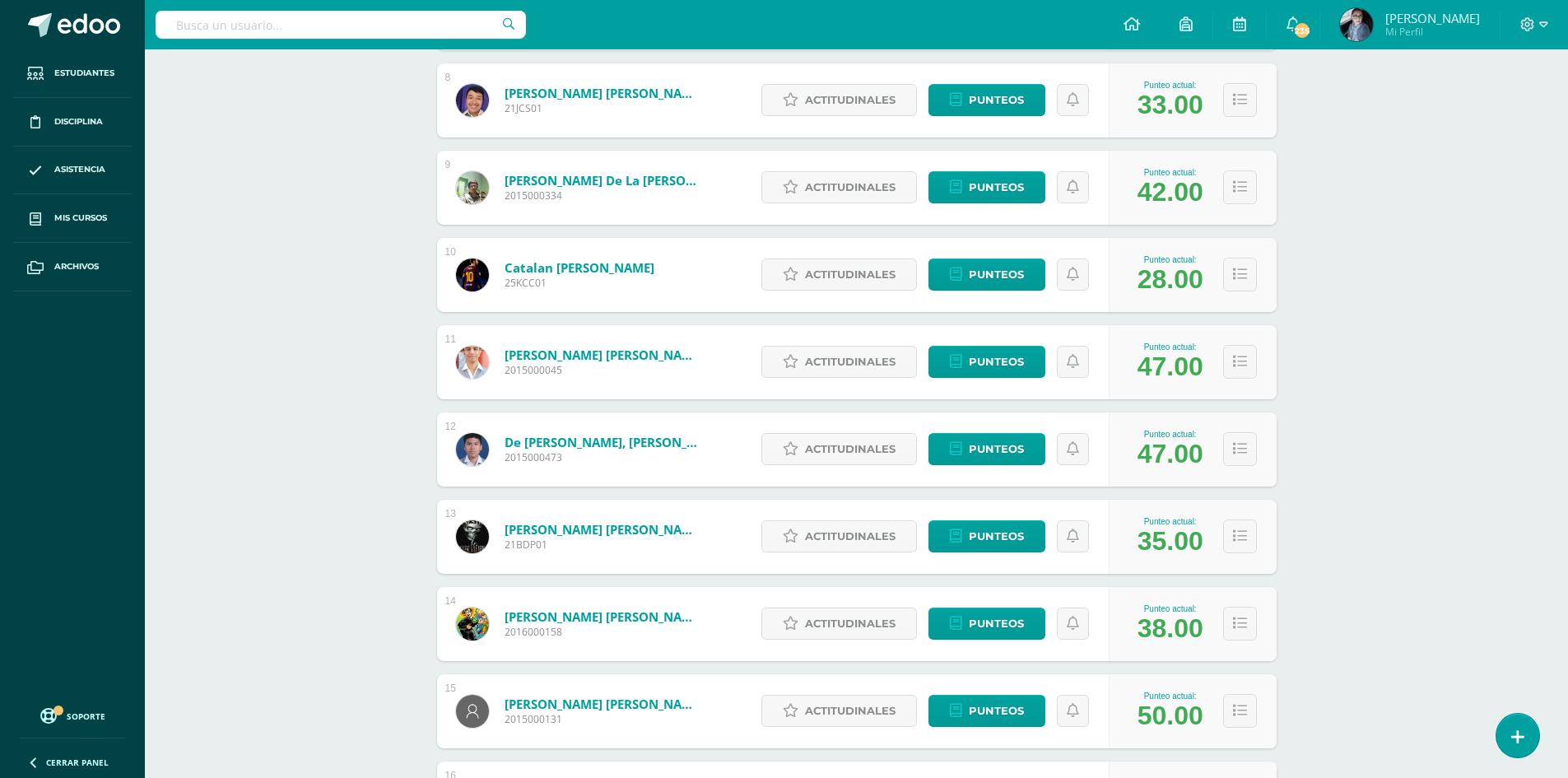
scroll to position [987, 0]
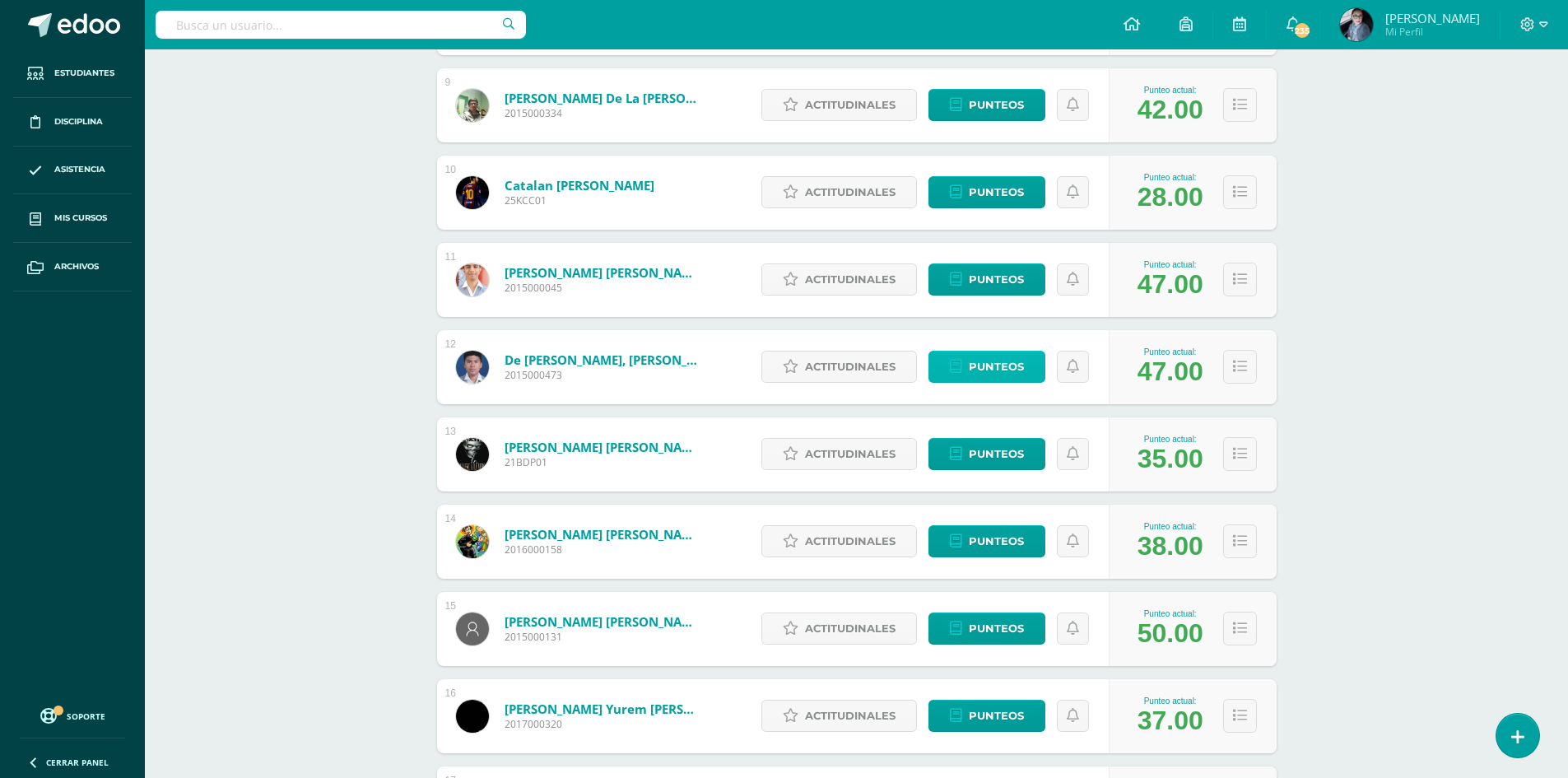
click at [992, 363] on span "Punteos" at bounding box center [996, 366] width 55 height 31
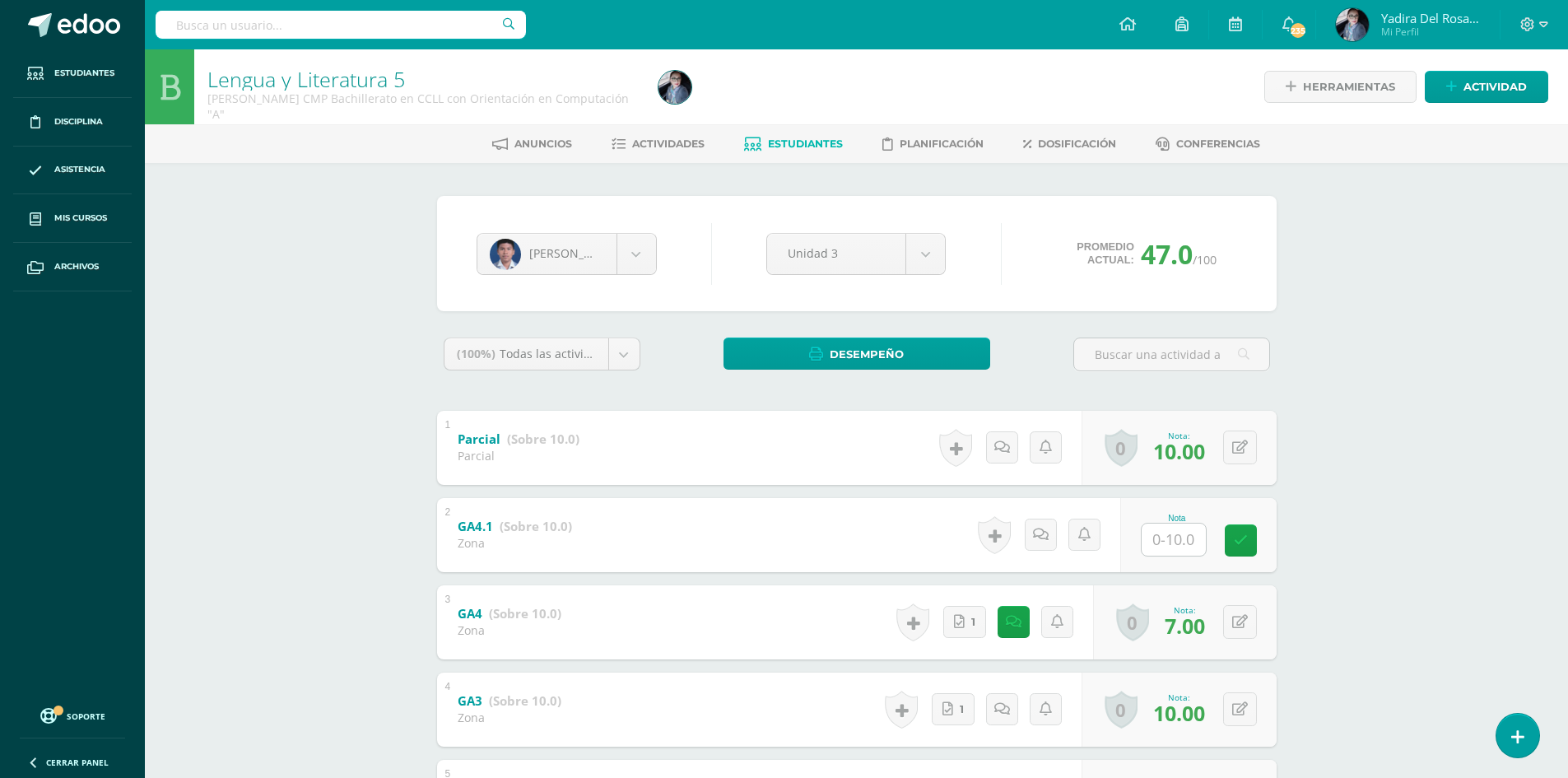
click at [785, 145] on span "Estudiantes" at bounding box center [805, 144] width 74 height 12
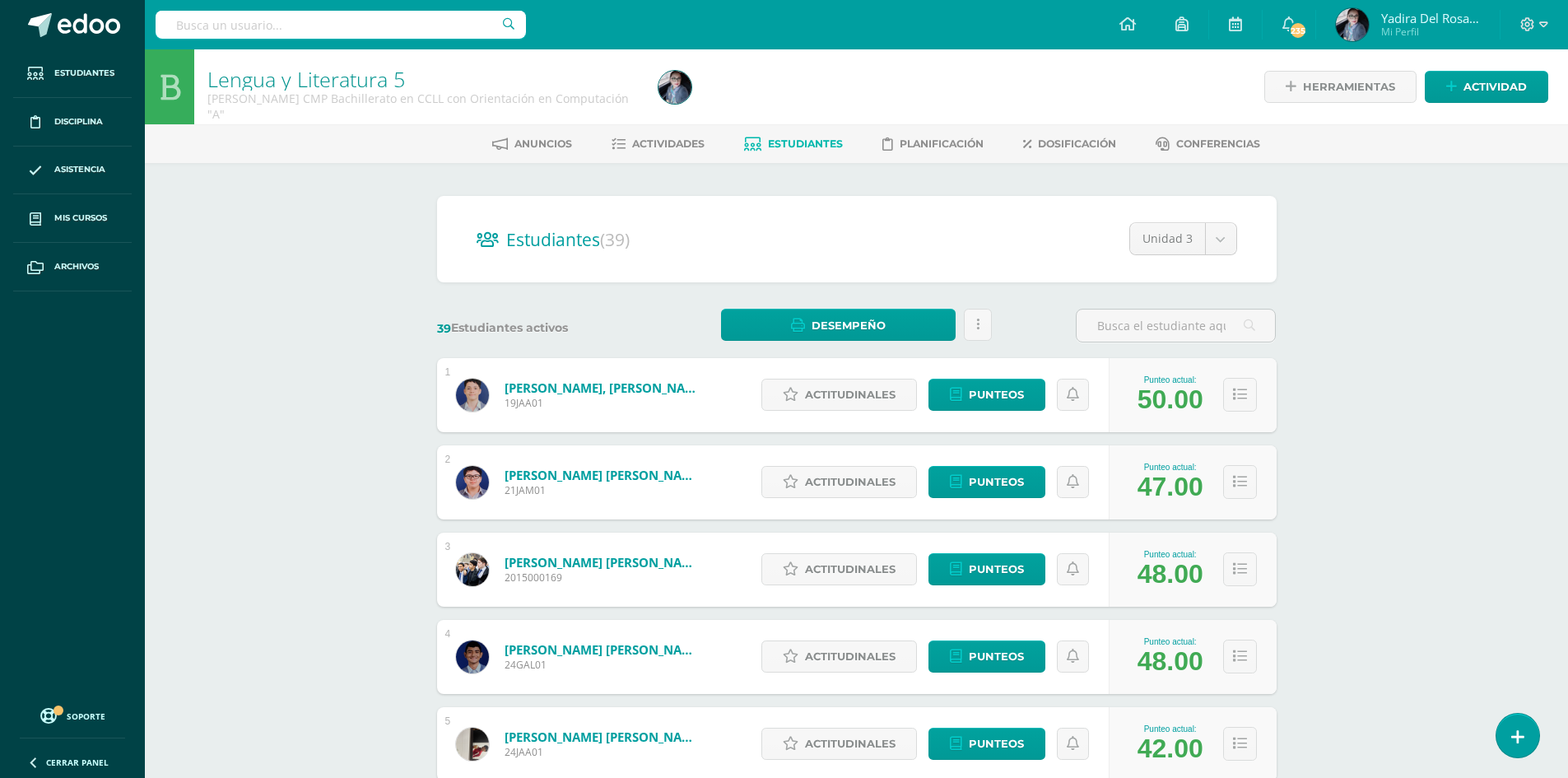
click at [1547, 21] on div at bounding box center [1534, 25] width 67 height 49
click at [1543, 23] on icon at bounding box center [1543, 25] width 9 height 15
click at [1495, 118] on span "Cerrar sesión" at bounding box center [1491, 111] width 74 height 16
